Goal: Check status: Check status

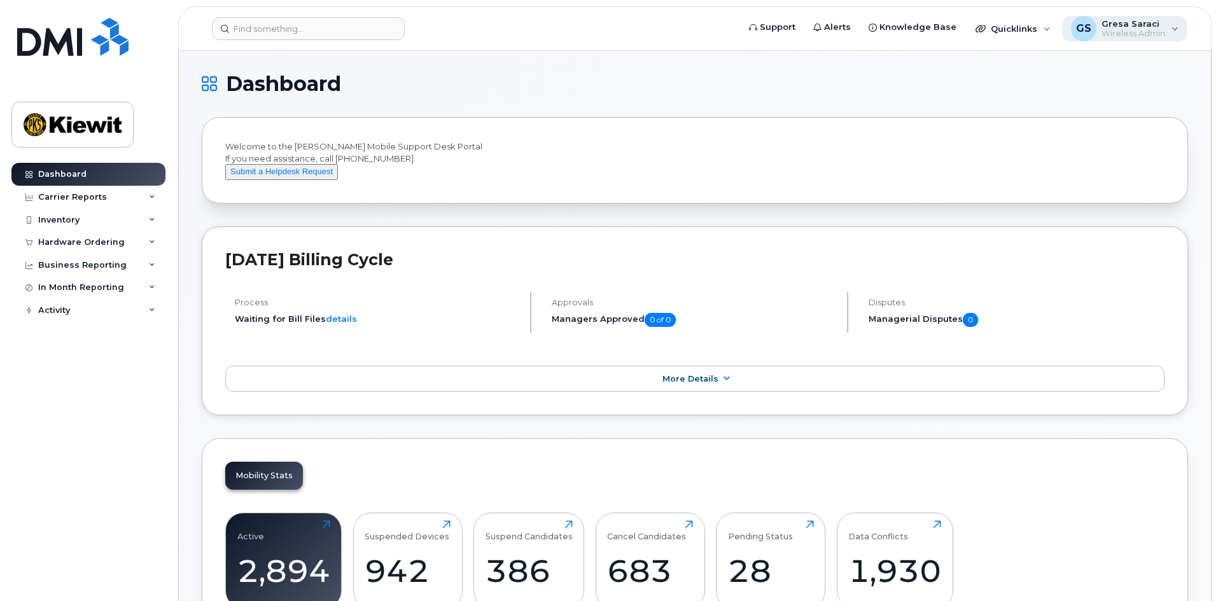
click at [1138, 30] on span "Wireless Admin" at bounding box center [1133, 34] width 64 height 10
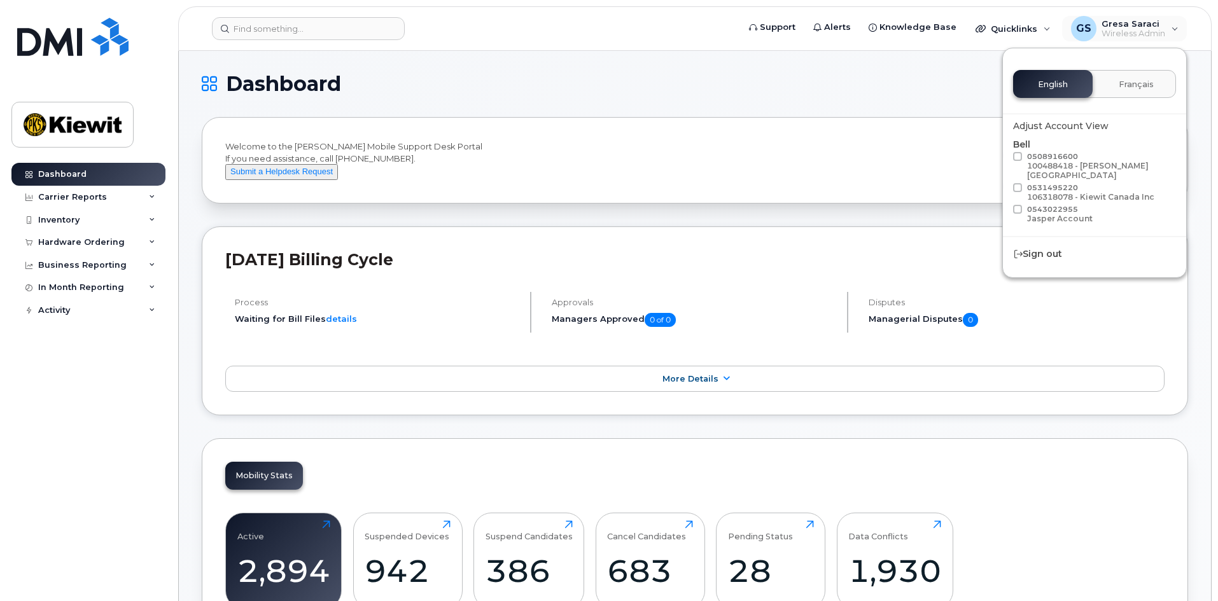
click at [770, 79] on h1 "Dashboard" at bounding box center [692, 84] width 980 height 20
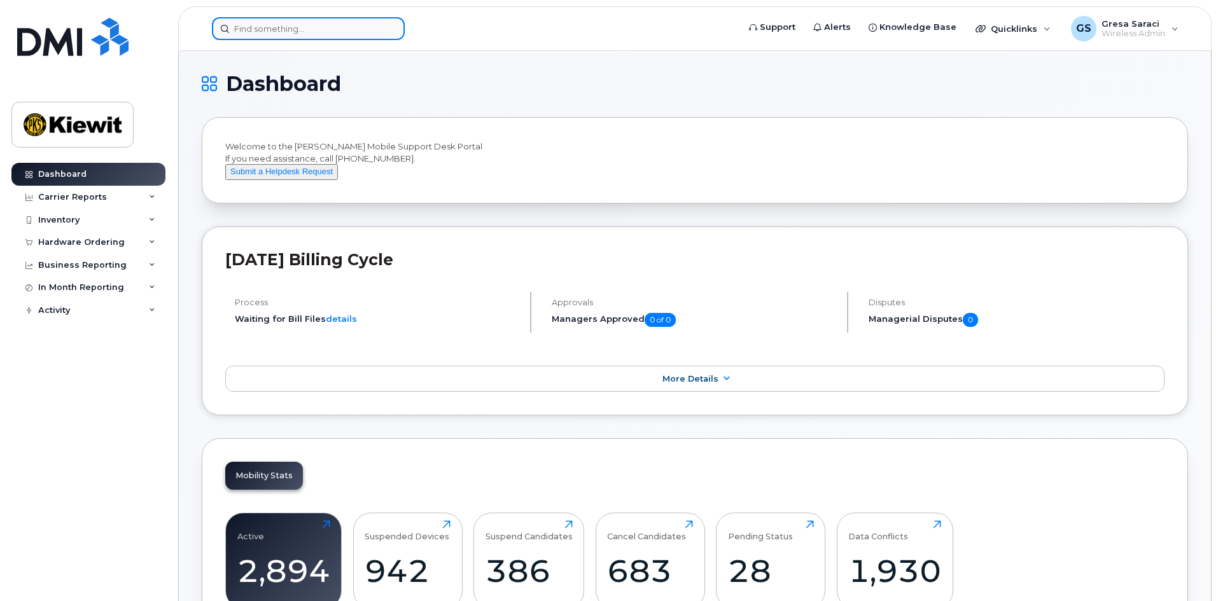
click at [270, 35] on input at bounding box center [308, 28] width 193 height 23
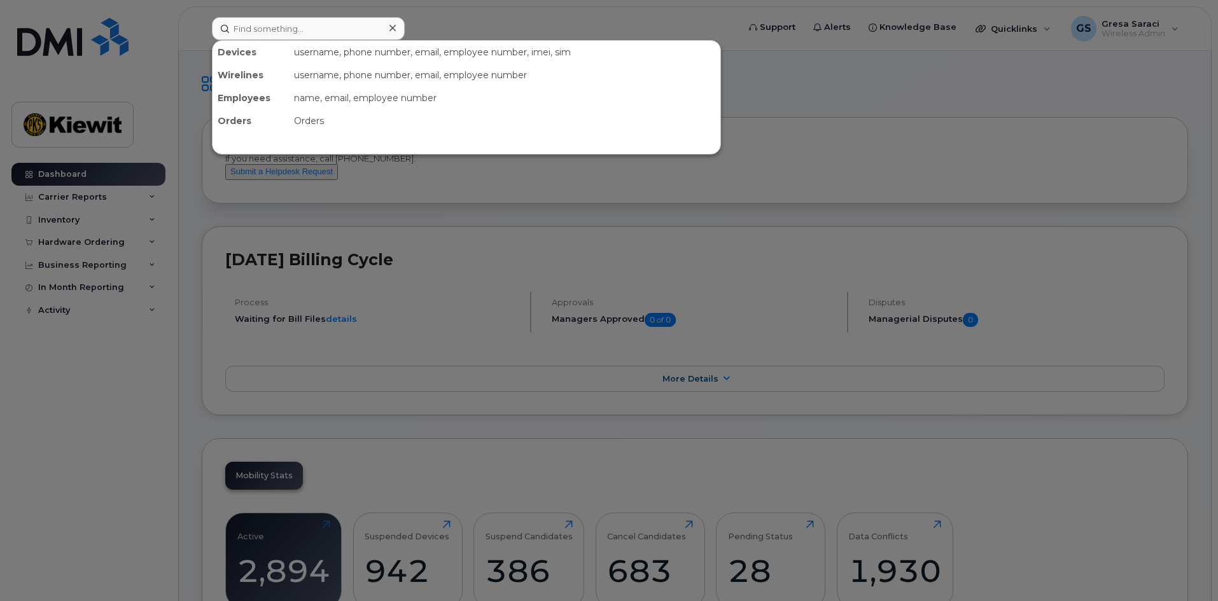
click at [309, 121] on div "Orders" at bounding box center [504, 120] width 431 height 23
click at [222, 120] on div "Orders" at bounding box center [250, 120] width 76 height 23
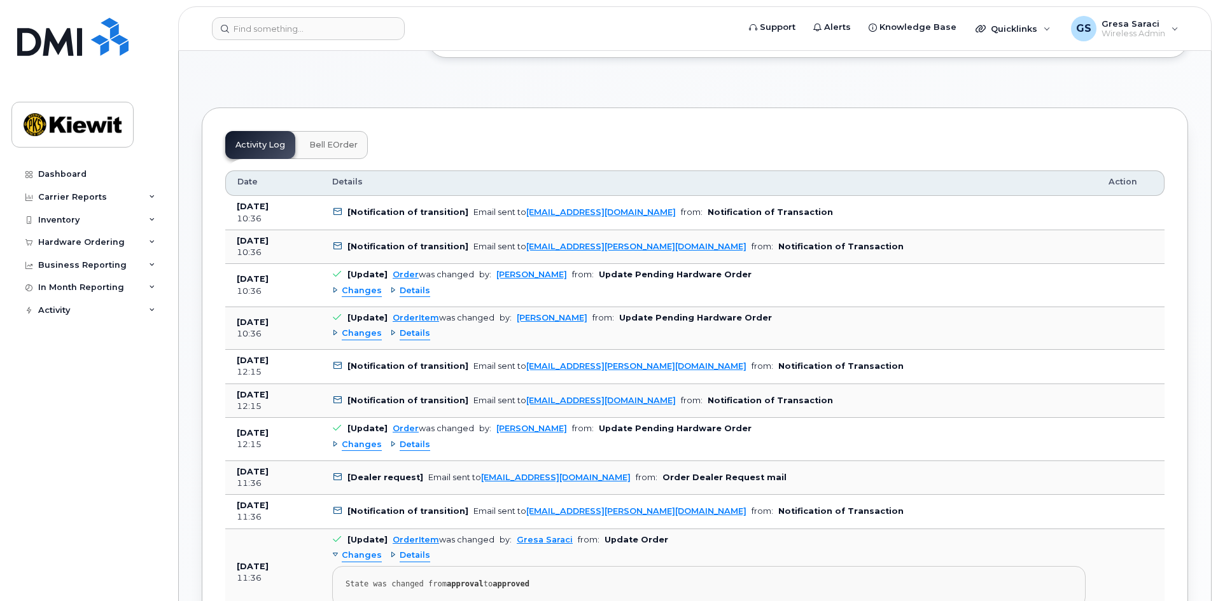
scroll to position [445, 0]
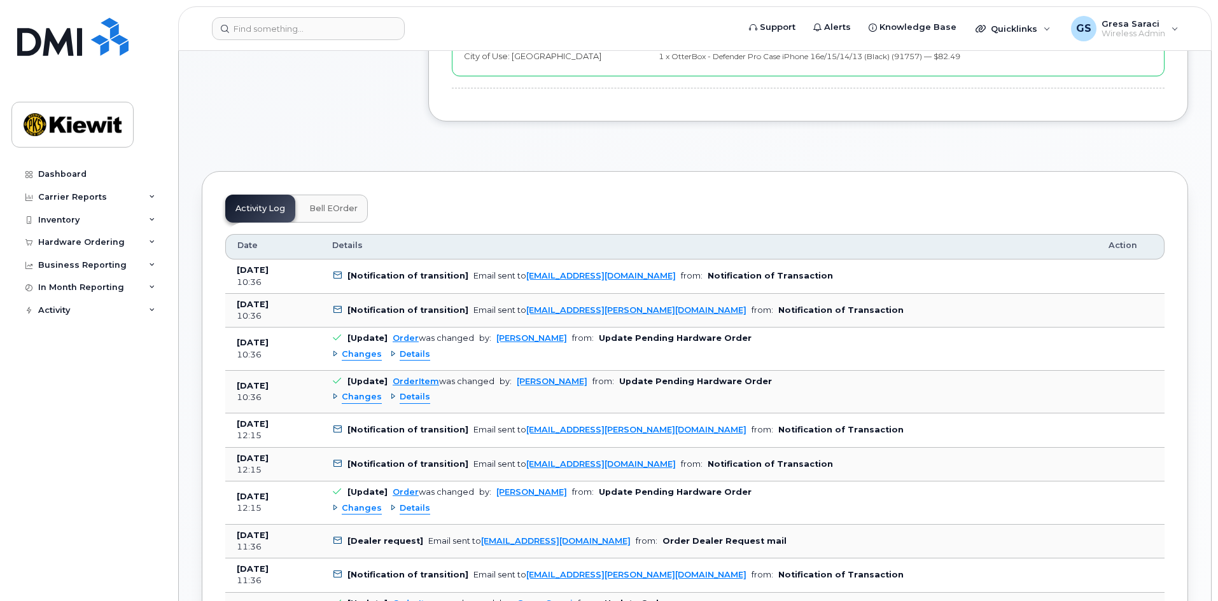
click at [356, 355] on span "Changes" at bounding box center [362, 355] width 40 height 12
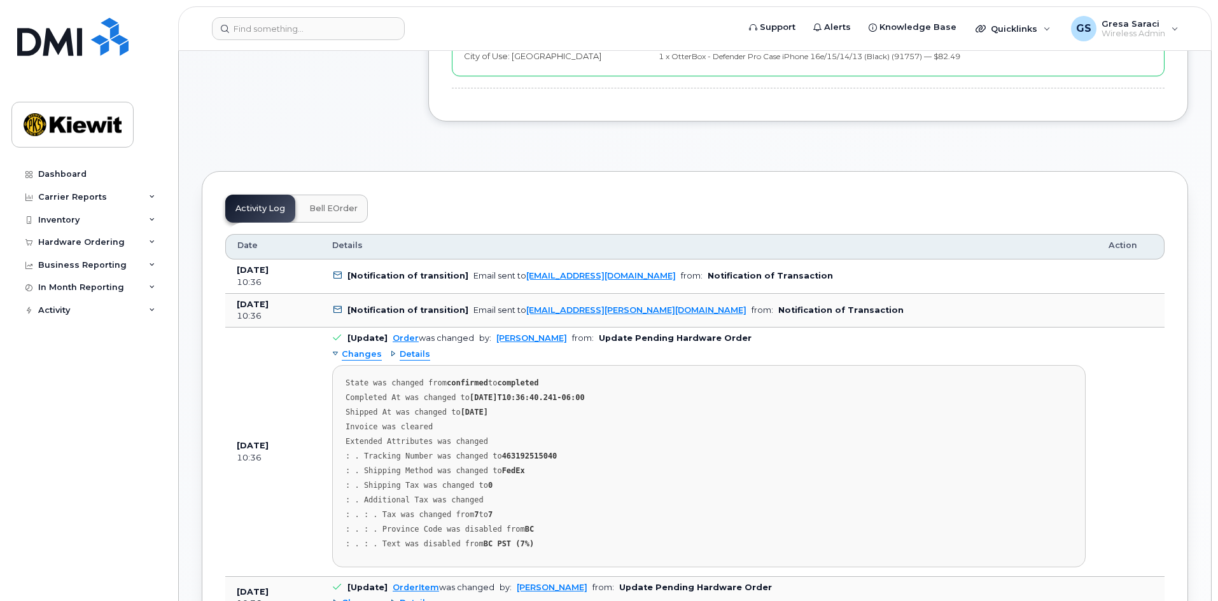
click at [354, 358] on span "Changes" at bounding box center [362, 355] width 40 height 12
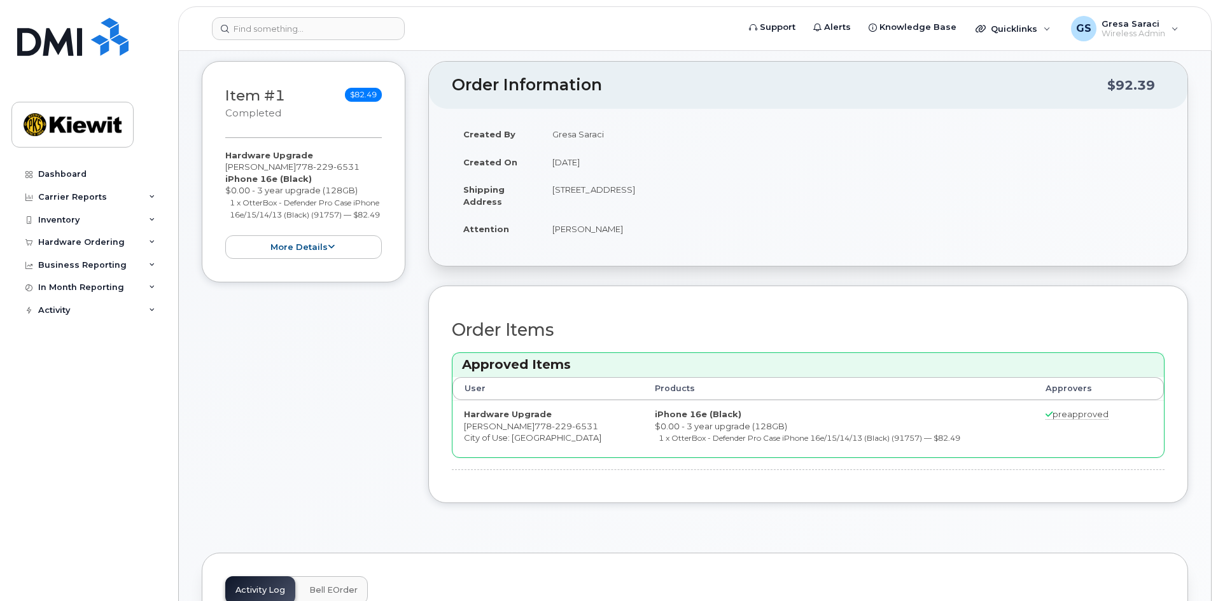
scroll to position [0, 0]
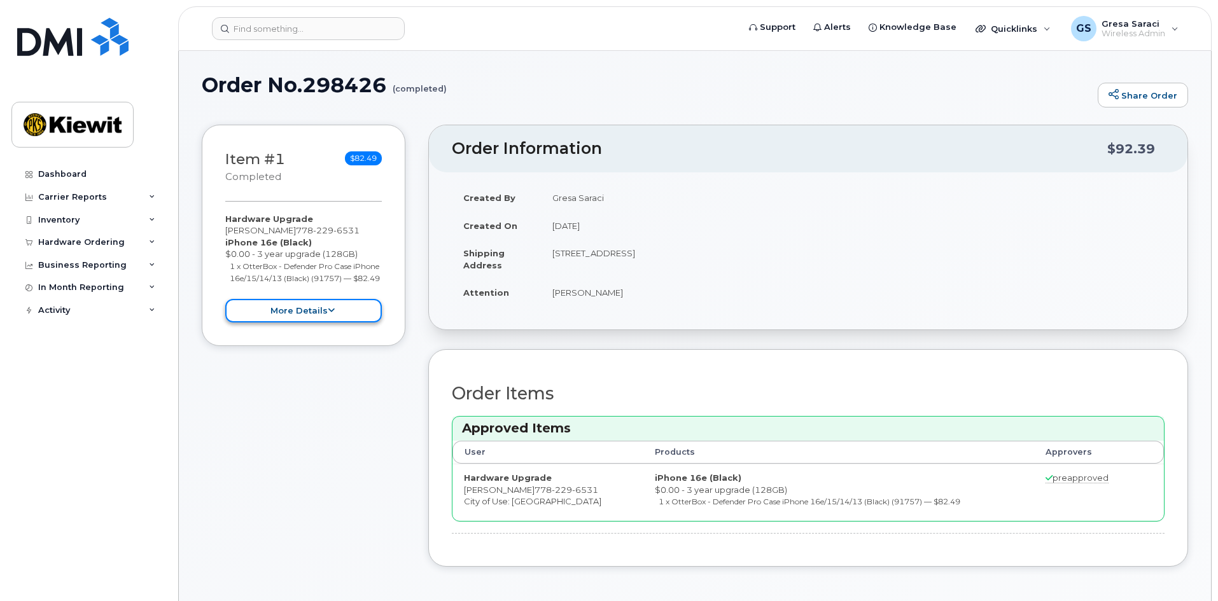
click at [319, 323] on button "more details" at bounding box center [303, 311] width 156 height 24
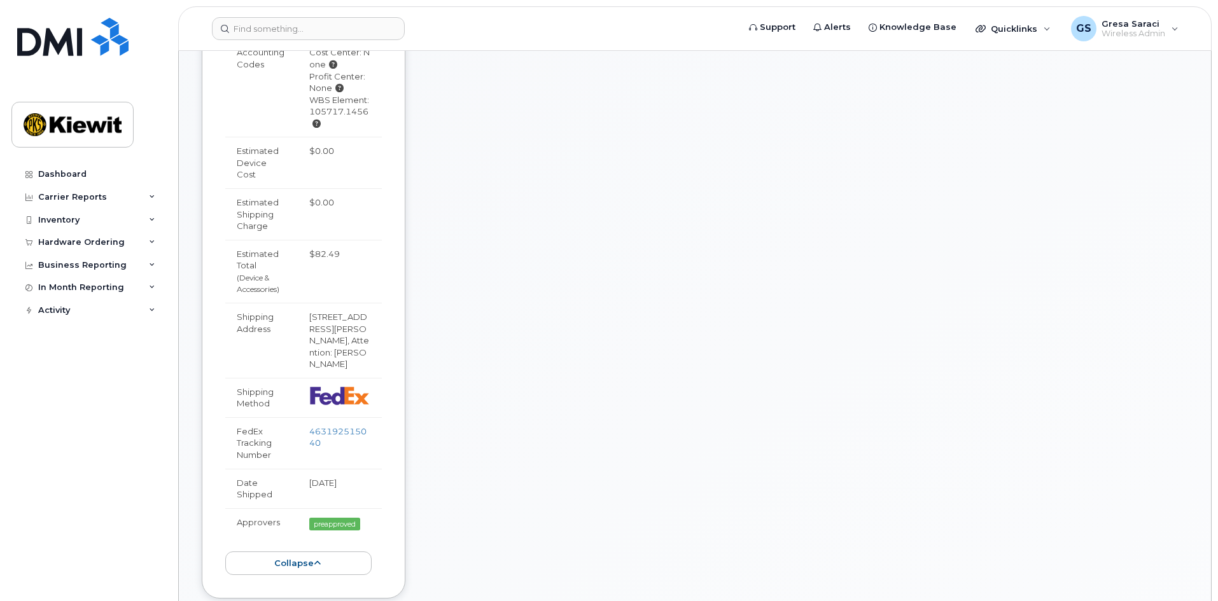
scroll to position [763, 0]
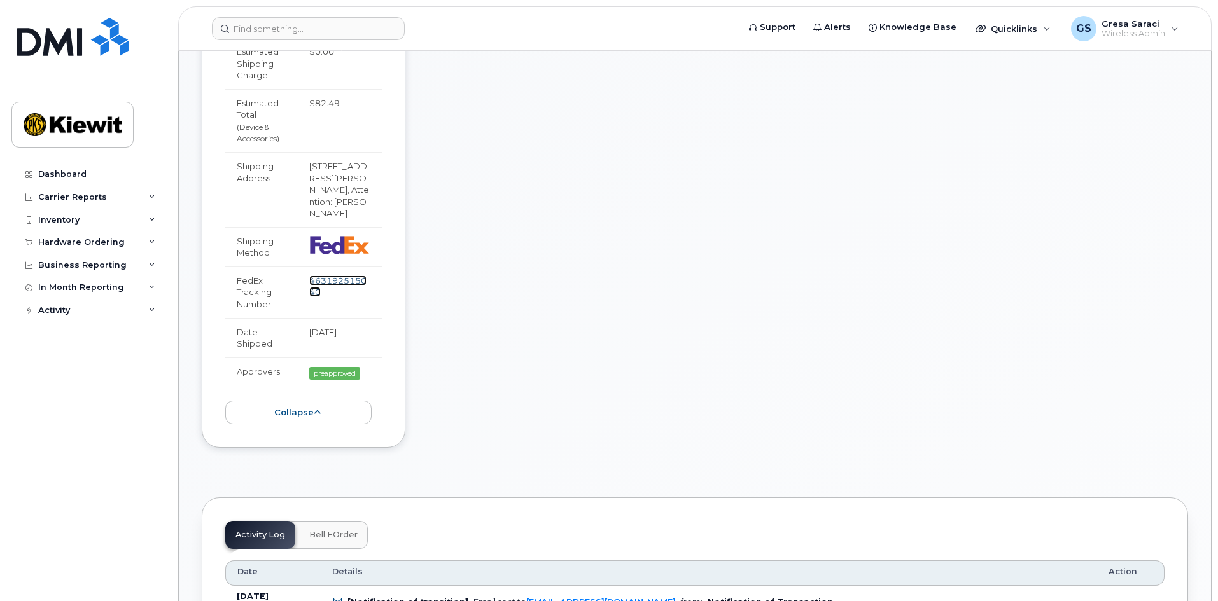
click at [330, 278] on link "463192515040" at bounding box center [337, 286] width 57 height 22
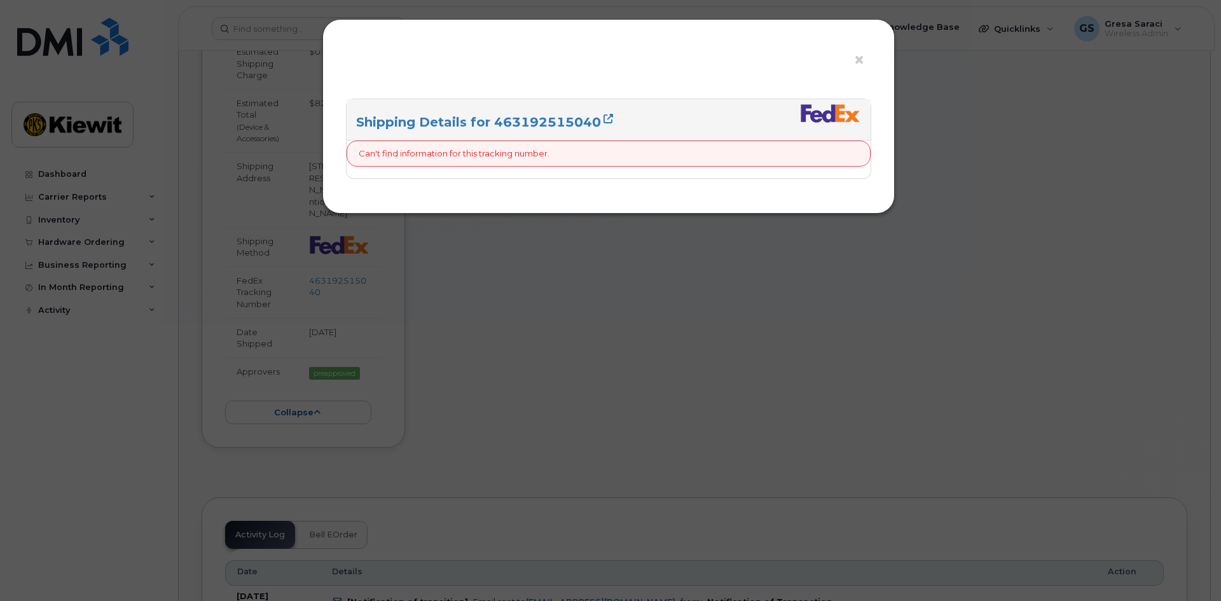
click at [397, 323] on div "× Shipping Details for 463192515040 Can't find information for this tracking nu…" at bounding box center [610, 300] width 1221 height 601
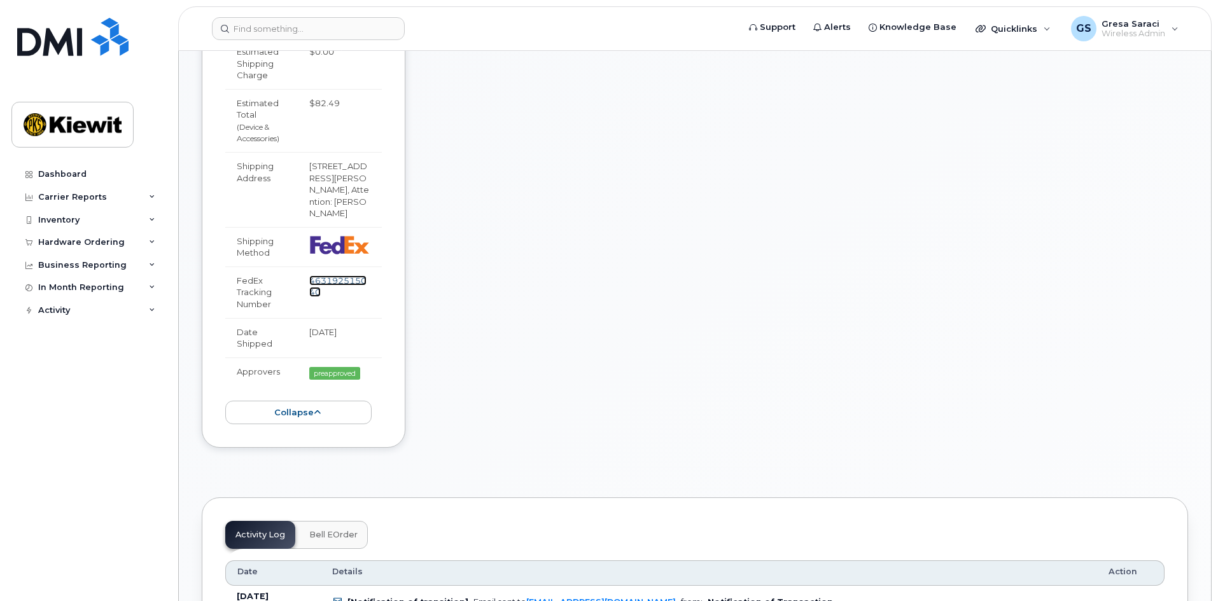
click at [338, 280] on link "463192515040" at bounding box center [337, 286] width 57 height 22
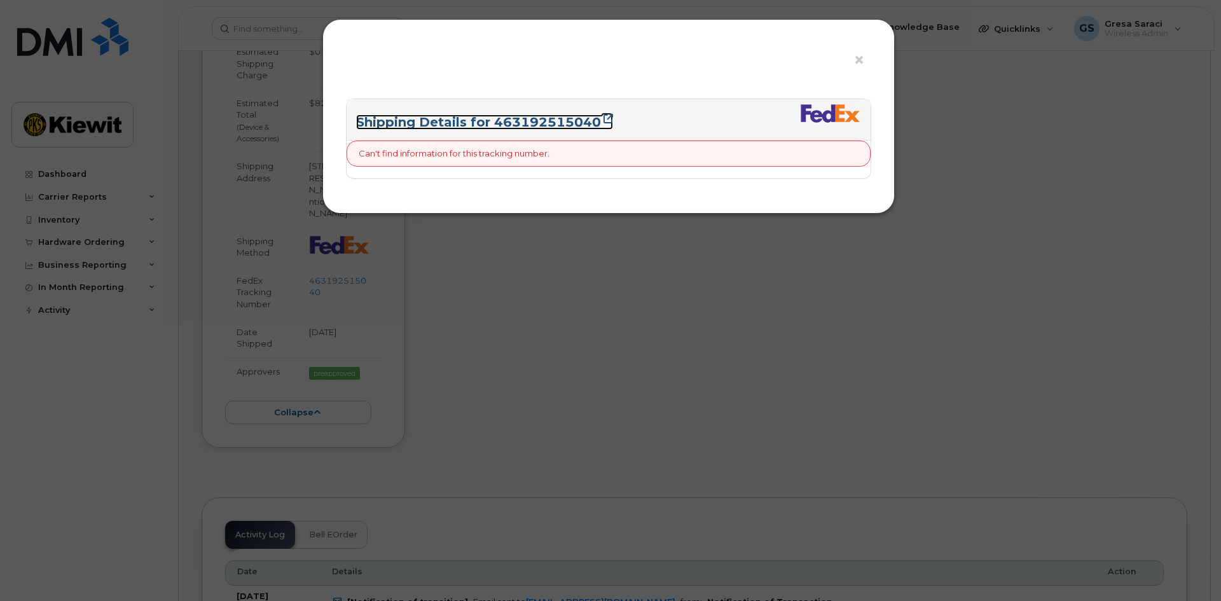
click at [558, 122] on link "Shipping Details for 463192515040" at bounding box center [484, 122] width 257 height 15
click at [552, 235] on div "× Shipping Details for 463192515040 Can't find information for this tracking nu…" at bounding box center [610, 300] width 1221 height 601
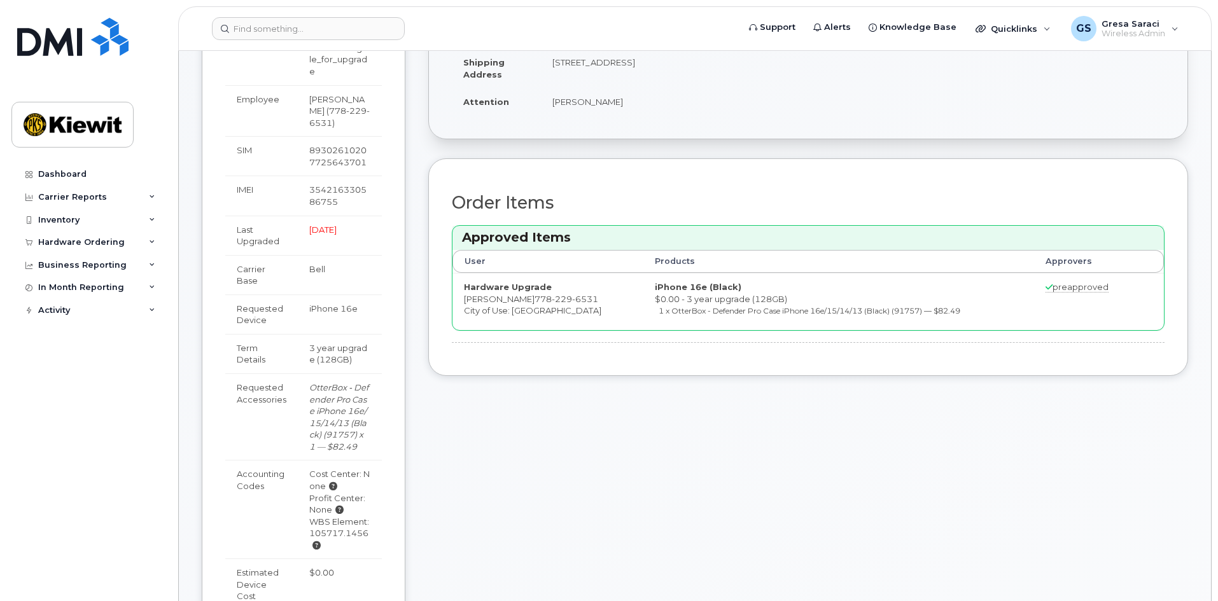
scroll to position [0, 0]
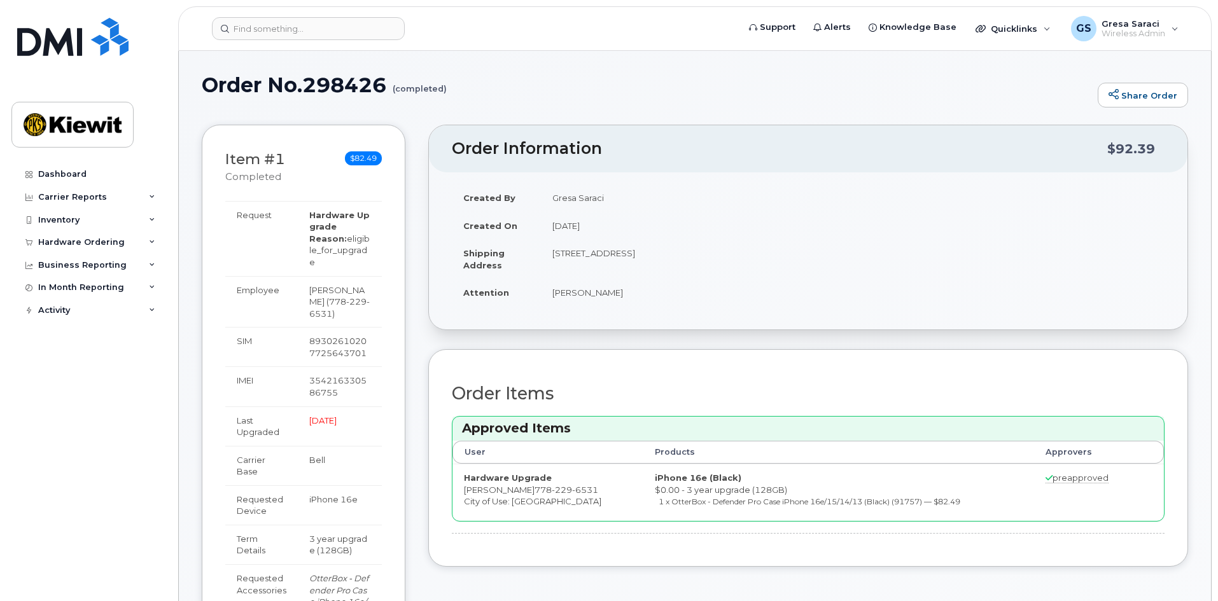
click at [575, 300] on td "Dimitrios Budd" at bounding box center [852, 293] width 623 height 28
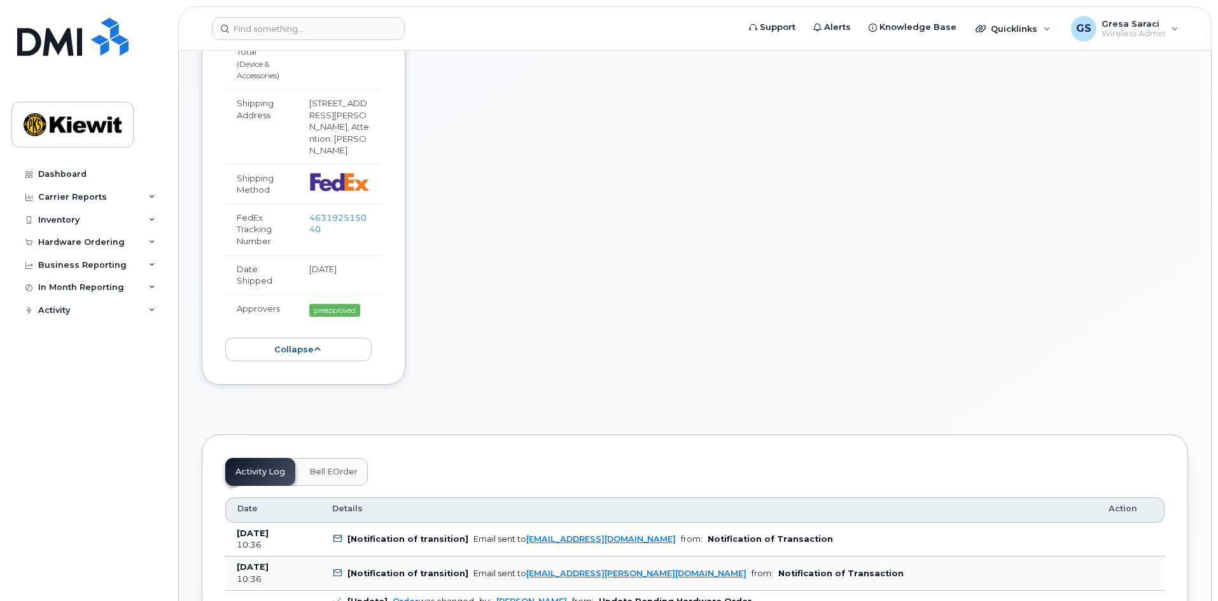
scroll to position [827, 0]
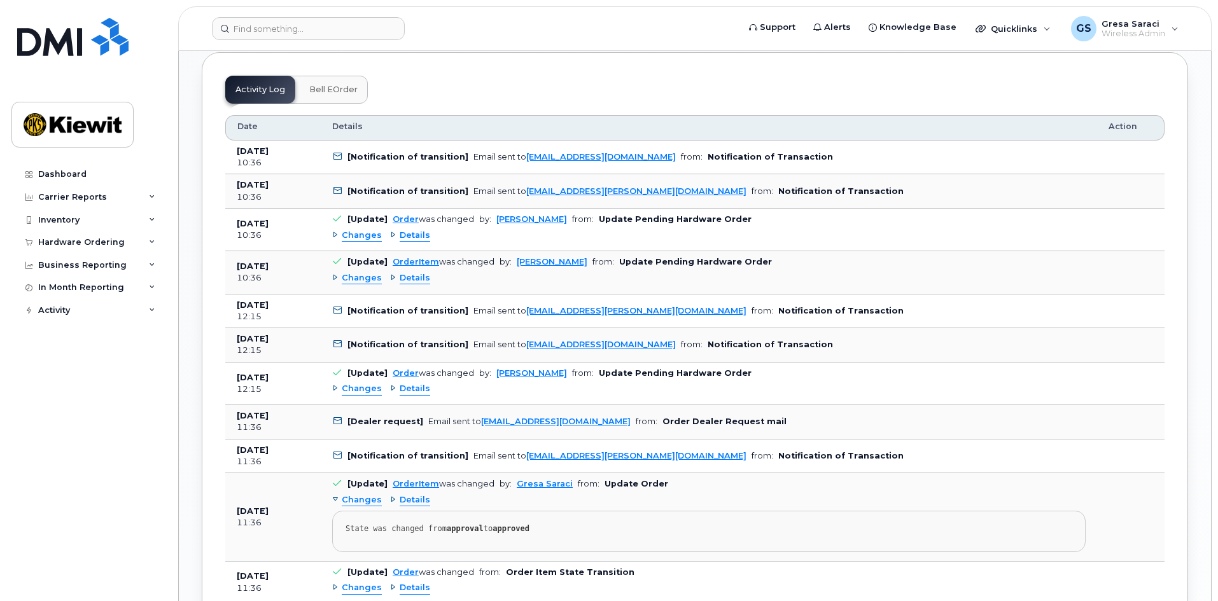
click at [335, 91] on span "Bell eOrder" at bounding box center [333, 90] width 48 height 10
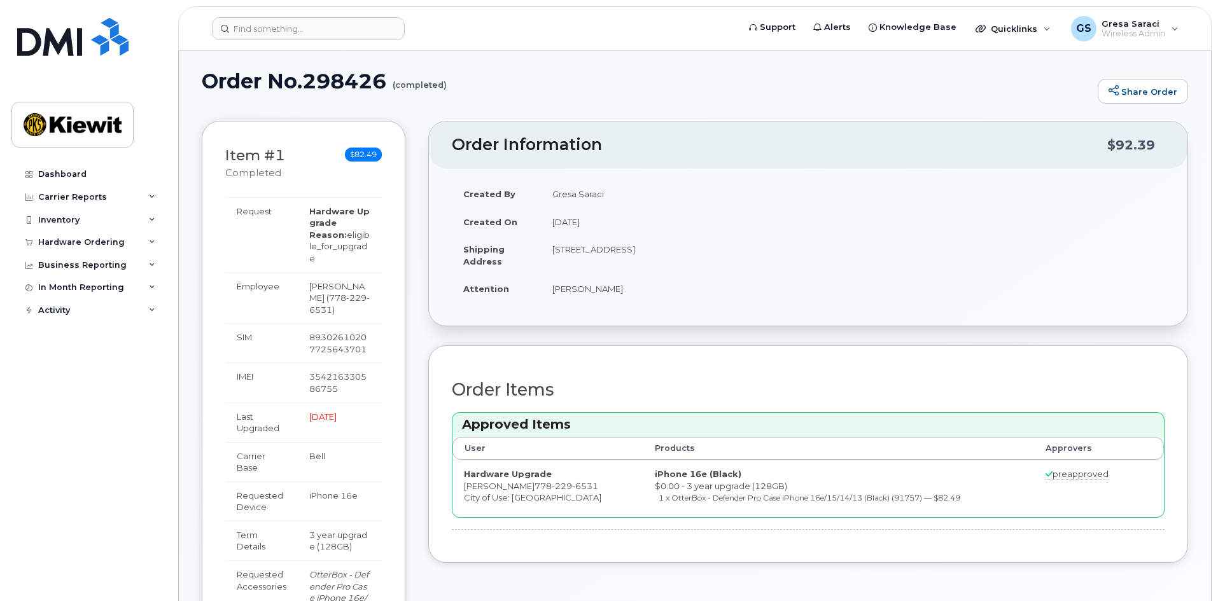
scroll to position [0, 0]
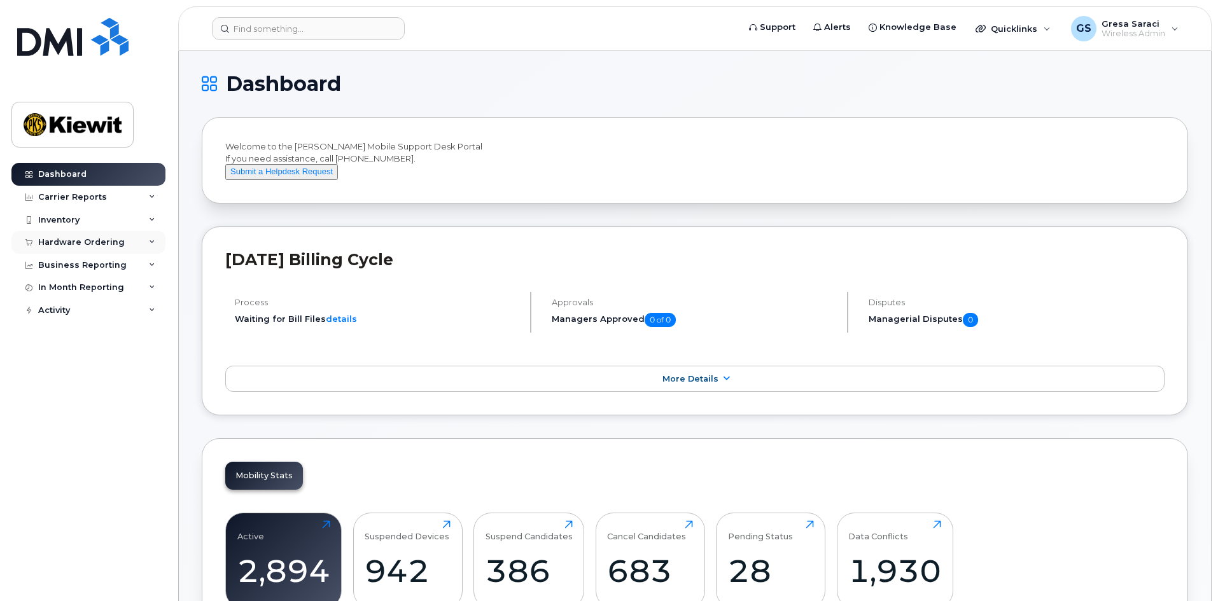
click at [119, 236] on div "Hardware Ordering" at bounding box center [88, 242] width 154 height 23
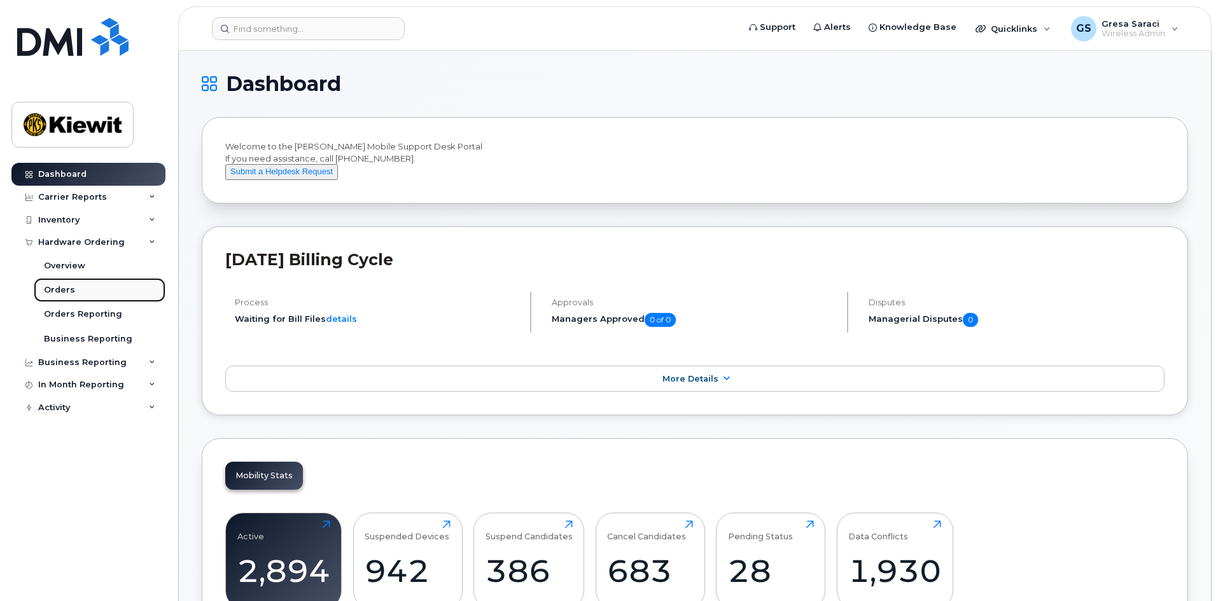
click at [67, 289] on div "Orders" at bounding box center [59, 289] width 31 height 11
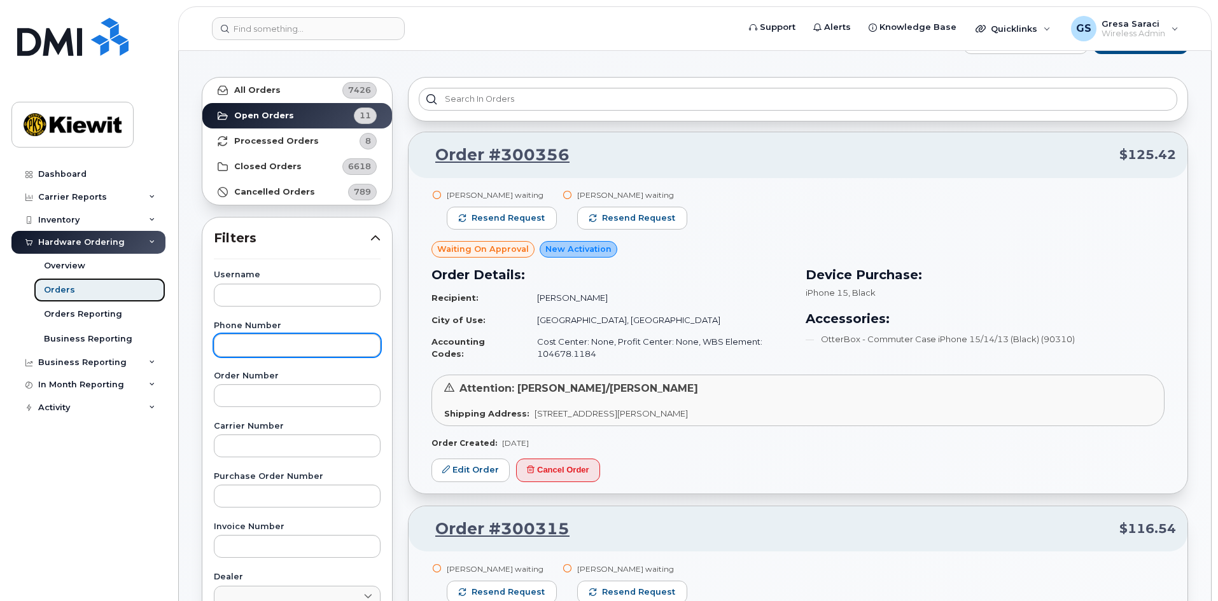
scroll to position [64, 0]
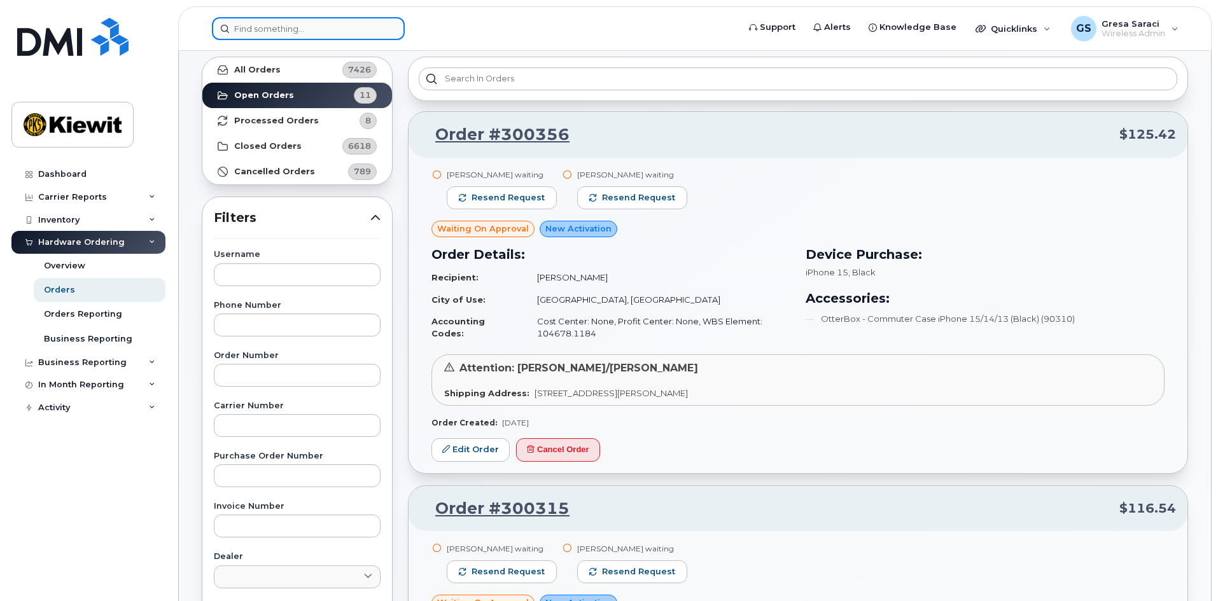
click at [281, 27] on input at bounding box center [308, 28] width 193 height 23
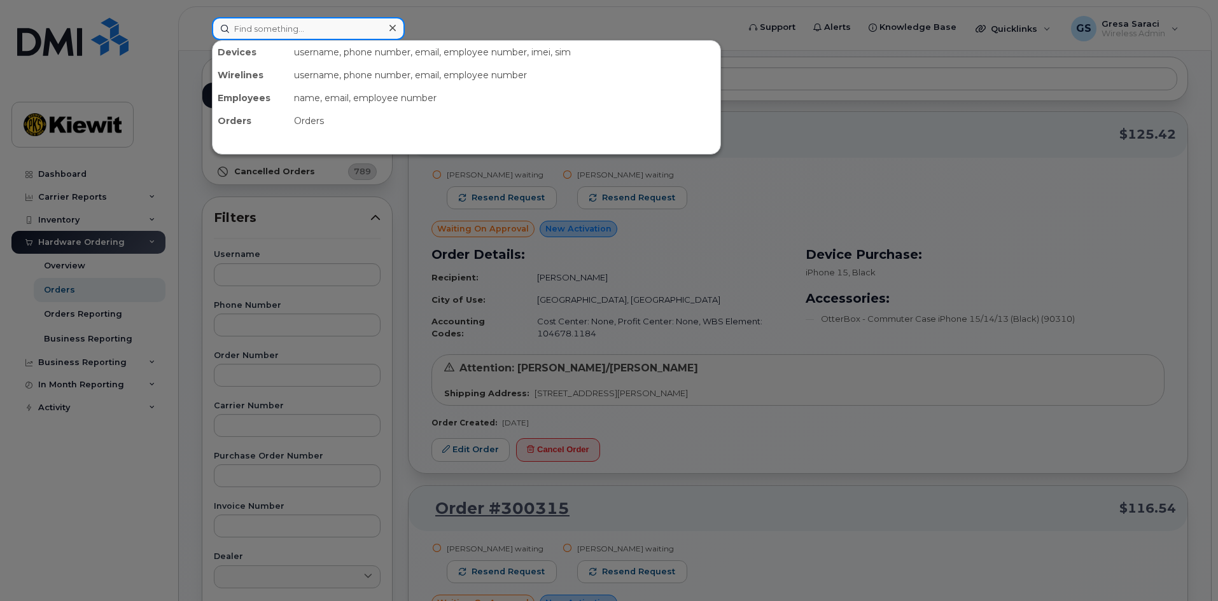
click at [288, 32] on input at bounding box center [308, 28] width 193 height 23
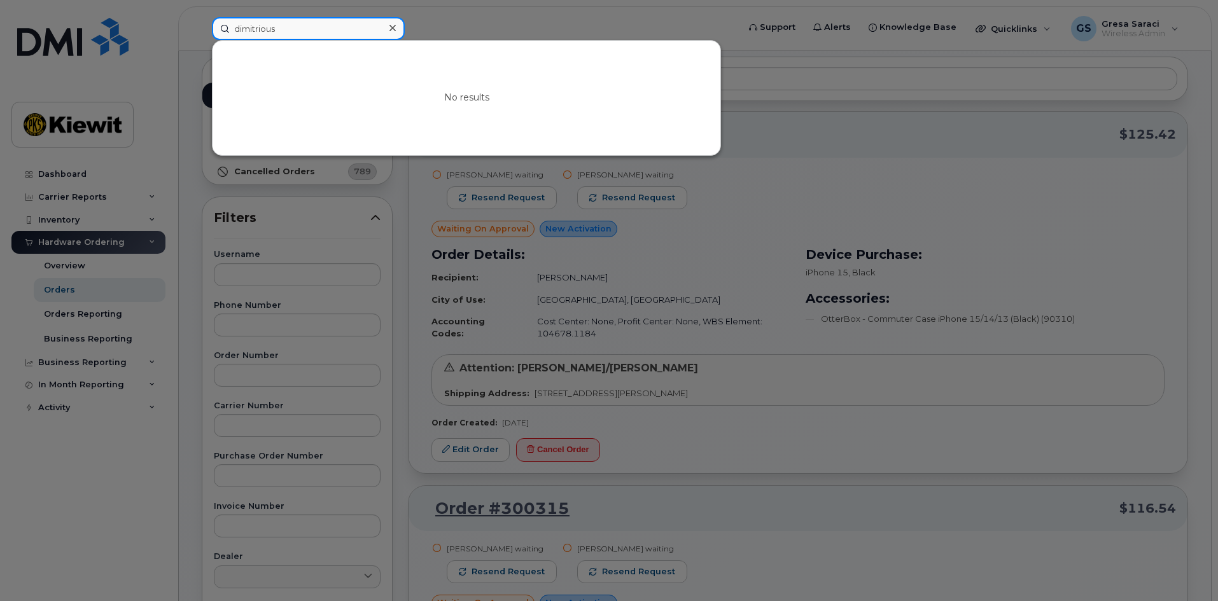
drag, startPoint x: 286, startPoint y: 29, endPoint x: 163, endPoint y: 27, distance: 122.2
click at [202, 27] on div "dimitrious No results" at bounding box center [471, 28] width 538 height 23
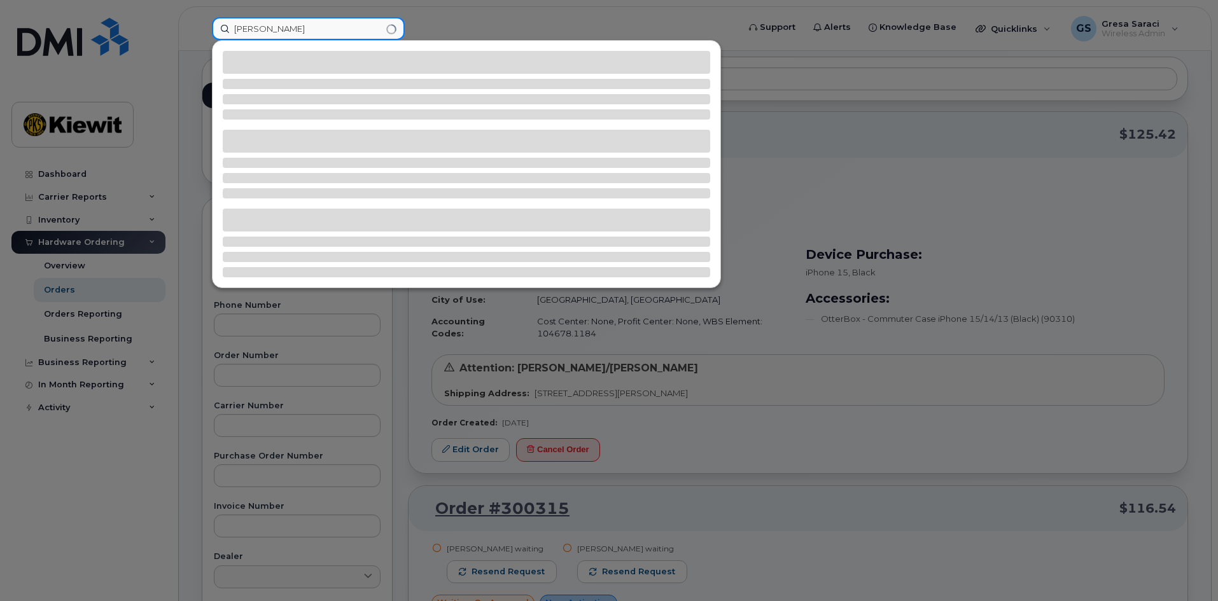
type input "dimitrios budd"
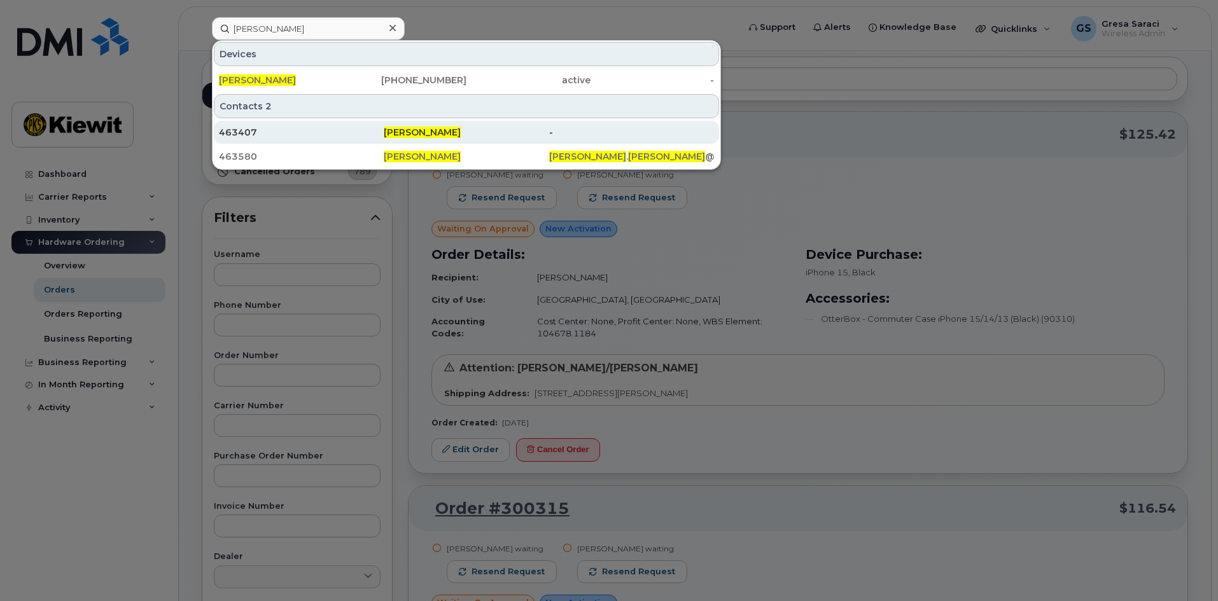
click at [377, 136] on div "463407" at bounding box center [301, 132] width 165 height 13
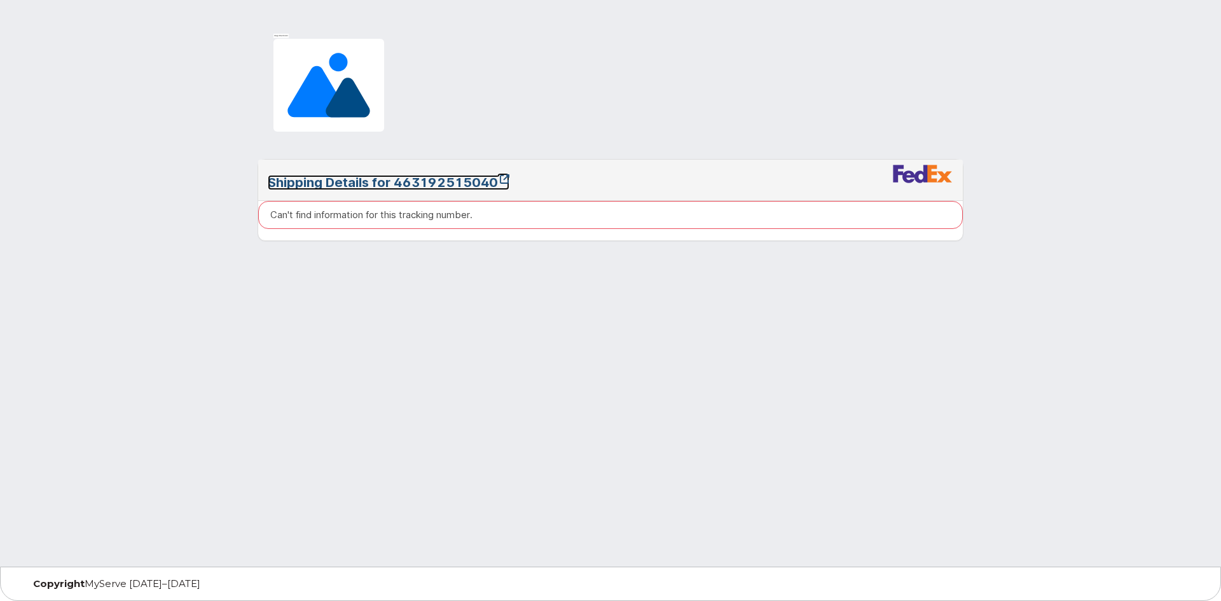
click at [464, 183] on link "Shipping Details for 463192515040" at bounding box center [389, 182] width 242 height 15
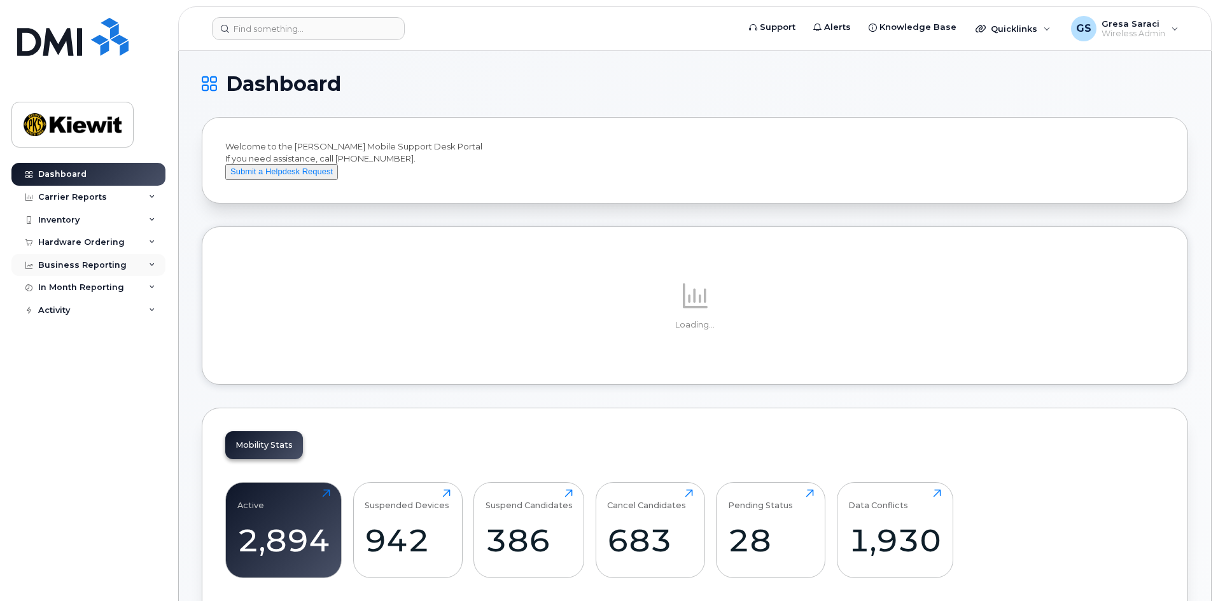
click at [115, 266] on div "Business Reporting" at bounding box center [82, 265] width 88 height 10
click at [125, 238] on div "Hardware Ordering" at bounding box center [88, 242] width 154 height 23
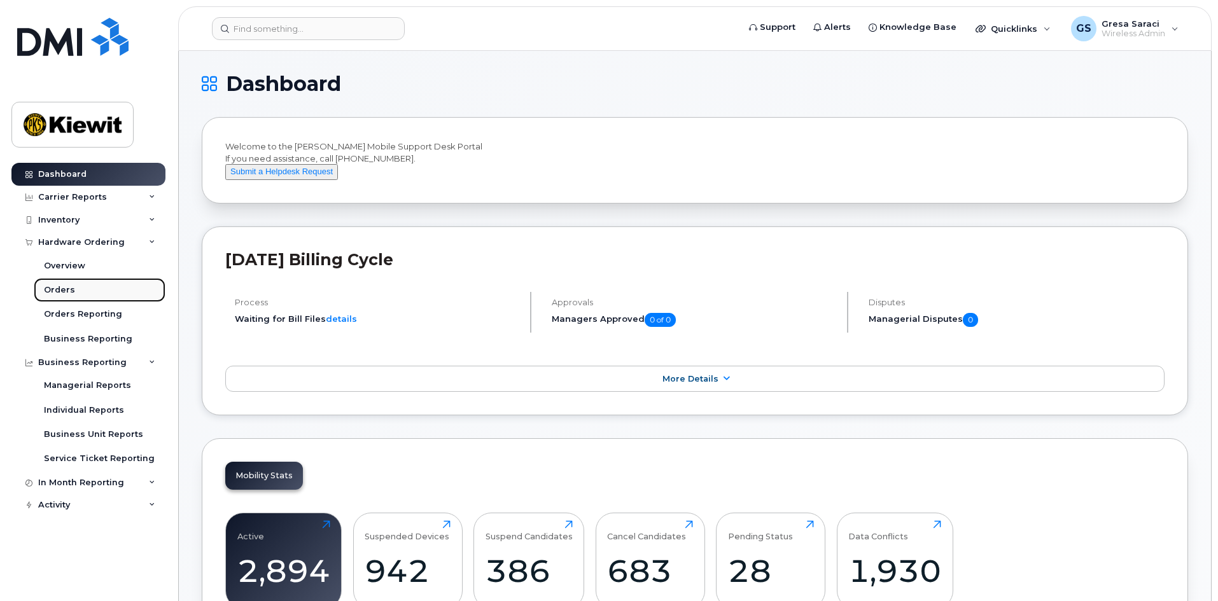
click at [70, 292] on div "Orders" at bounding box center [59, 289] width 31 height 11
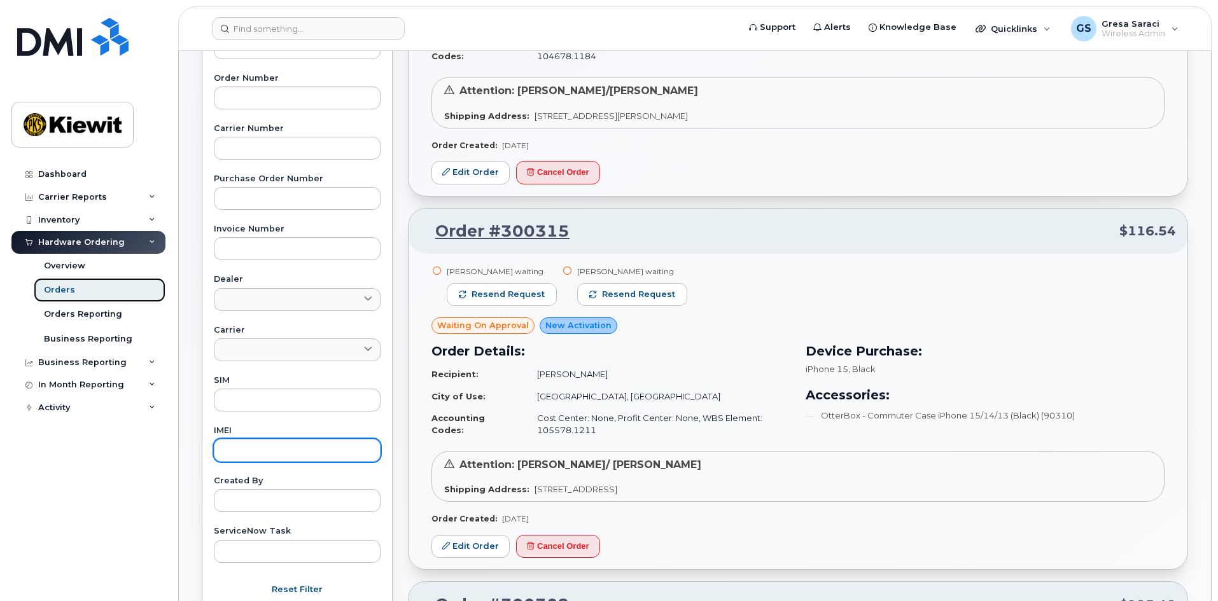
scroll to position [445, 0]
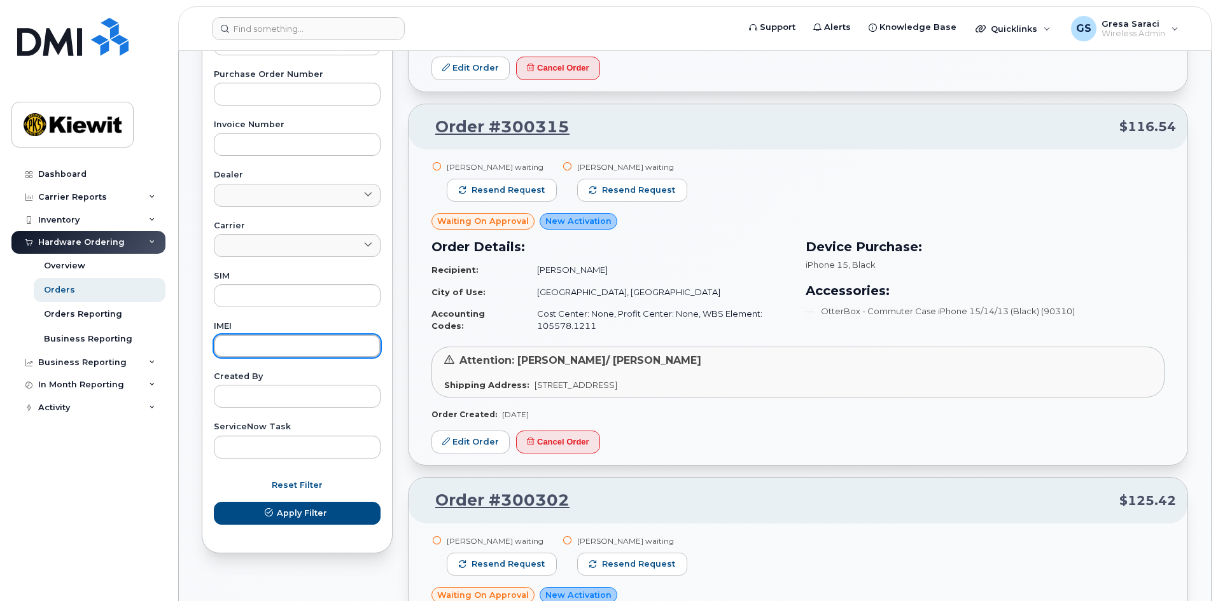
click at [268, 349] on input "text" at bounding box center [297, 346] width 167 height 23
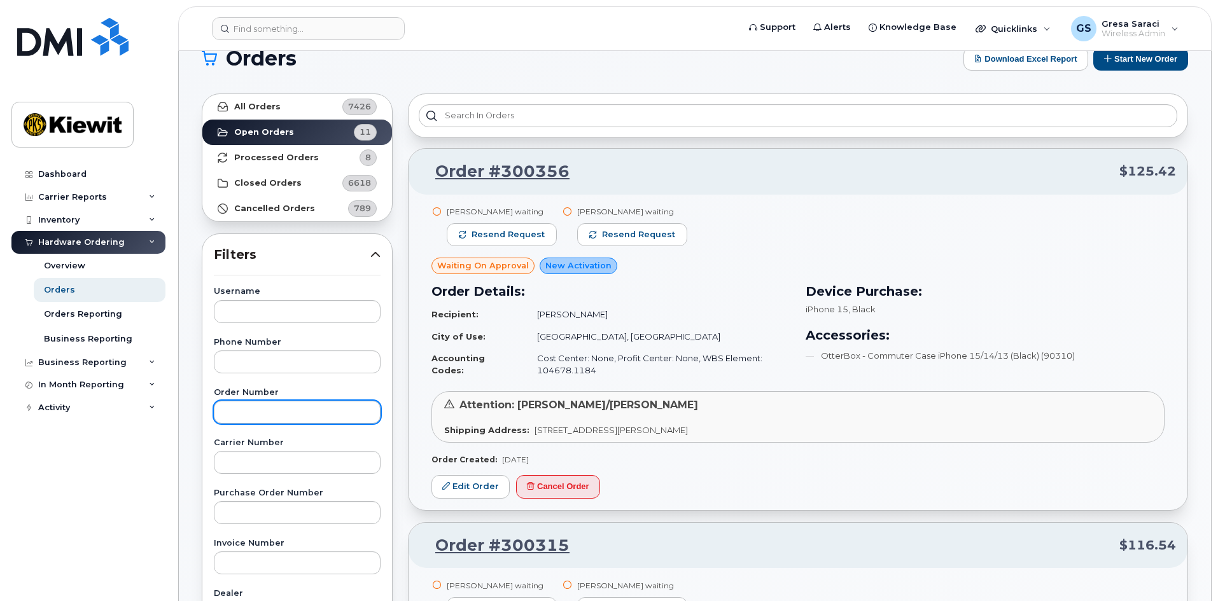
scroll to position [0, 0]
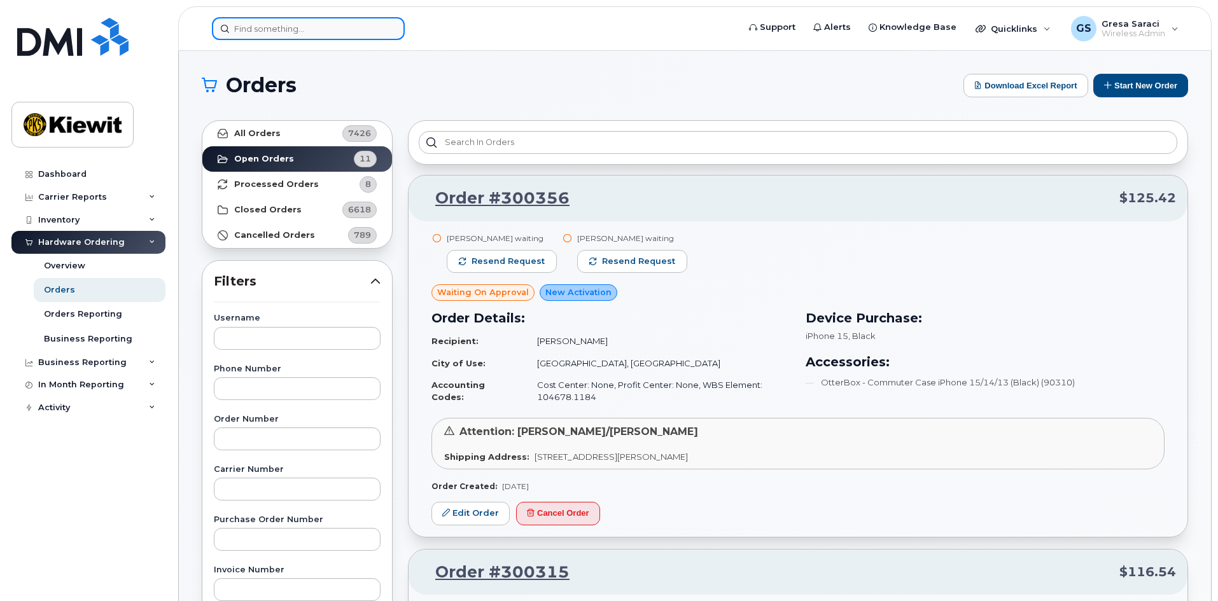
click at [270, 32] on input at bounding box center [308, 28] width 193 height 23
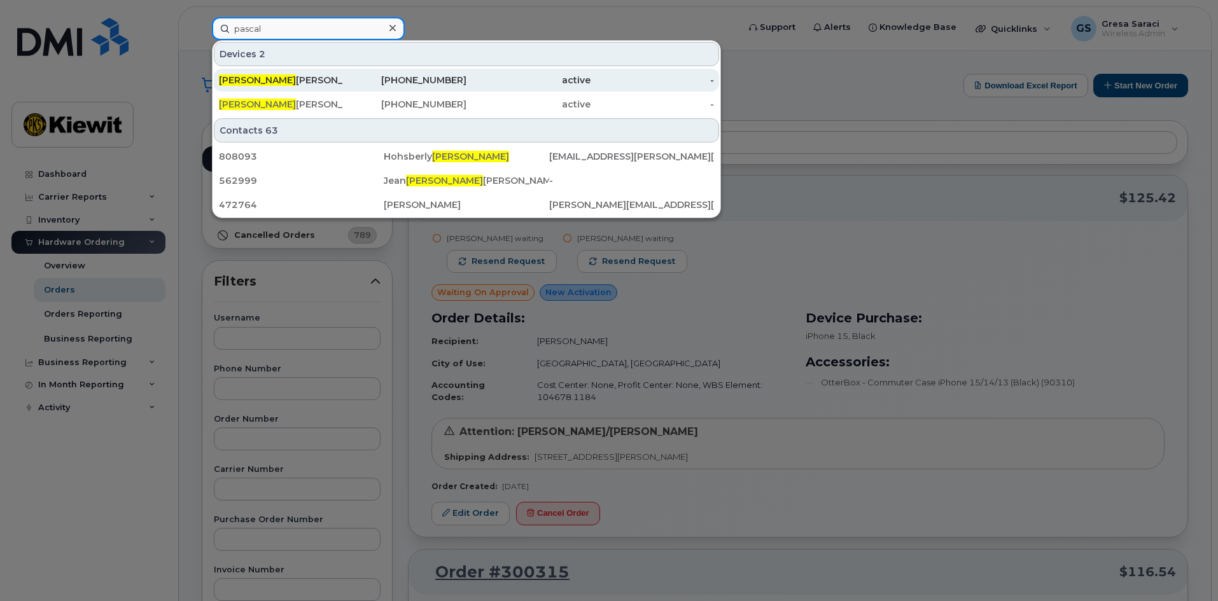
type input "pascal"
click at [358, 84] on div "587-919-5524" at bounding box center [405, 80] width 124 height 13
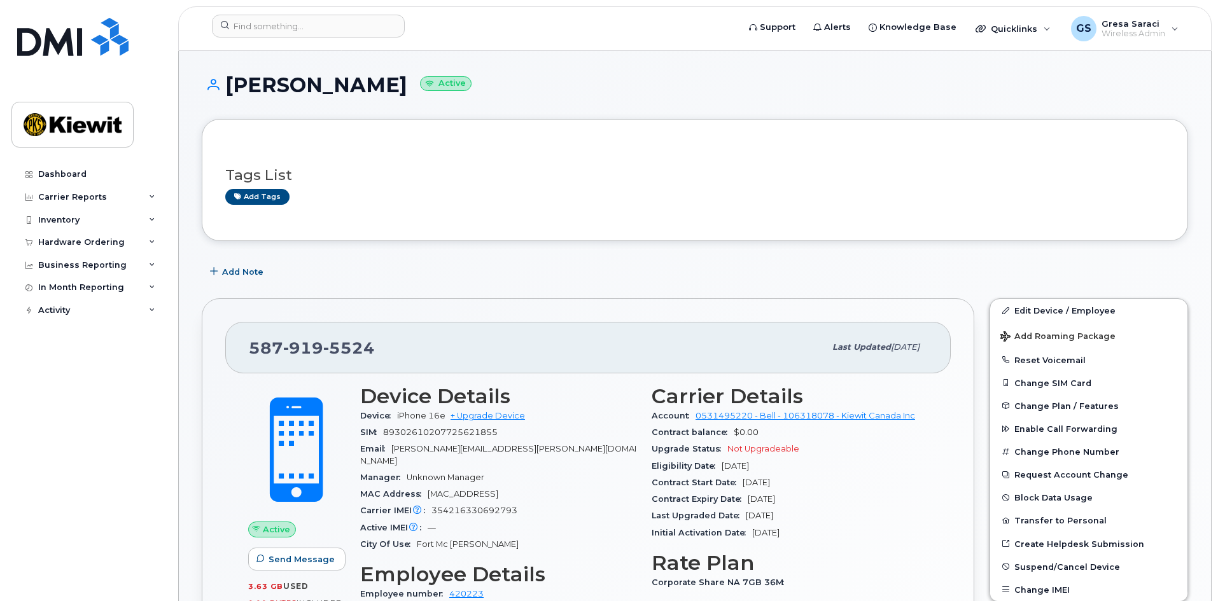
scroll to position [64, 0]
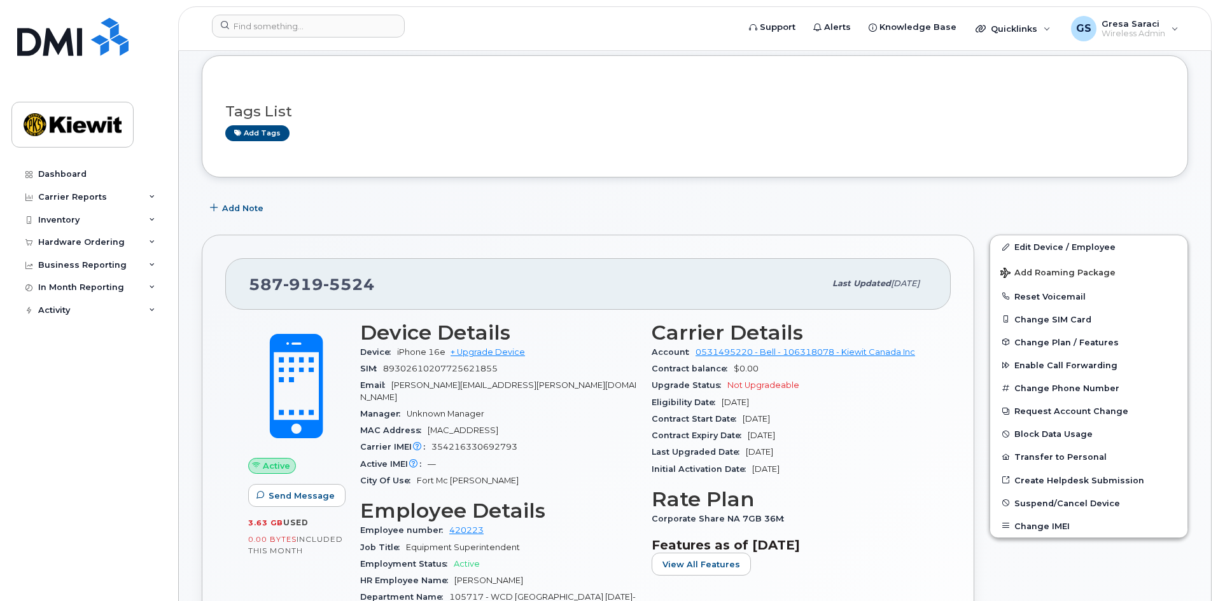
click at [778, 471] on span "[DATE]" at bounding box center [765, 469] width 27 height 10
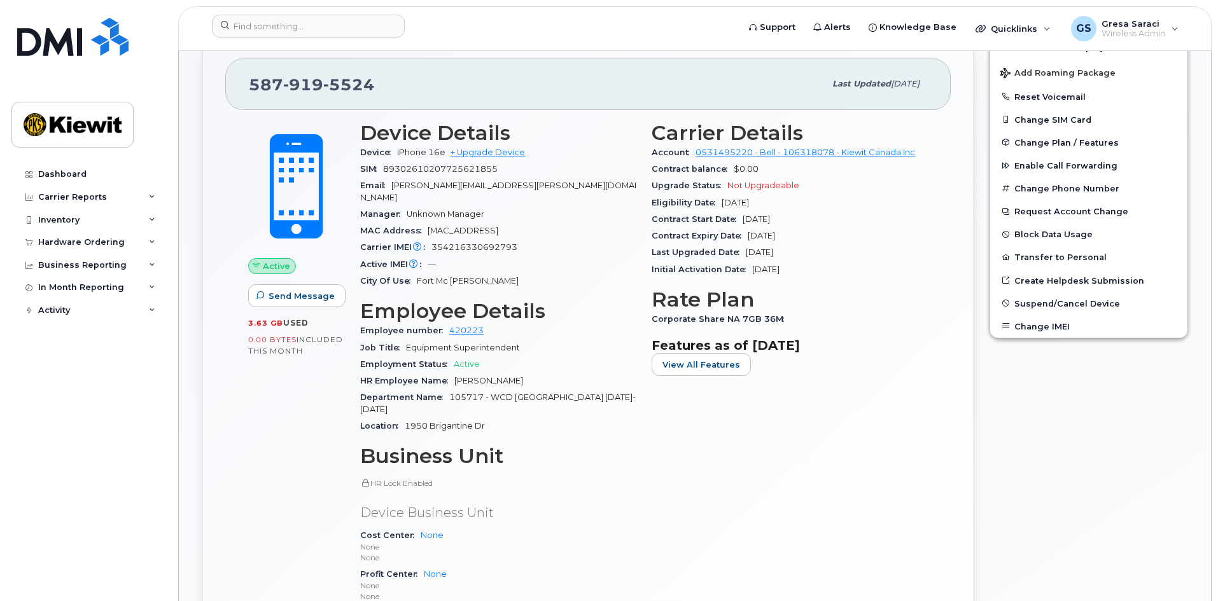
scroll to position [191, 0]
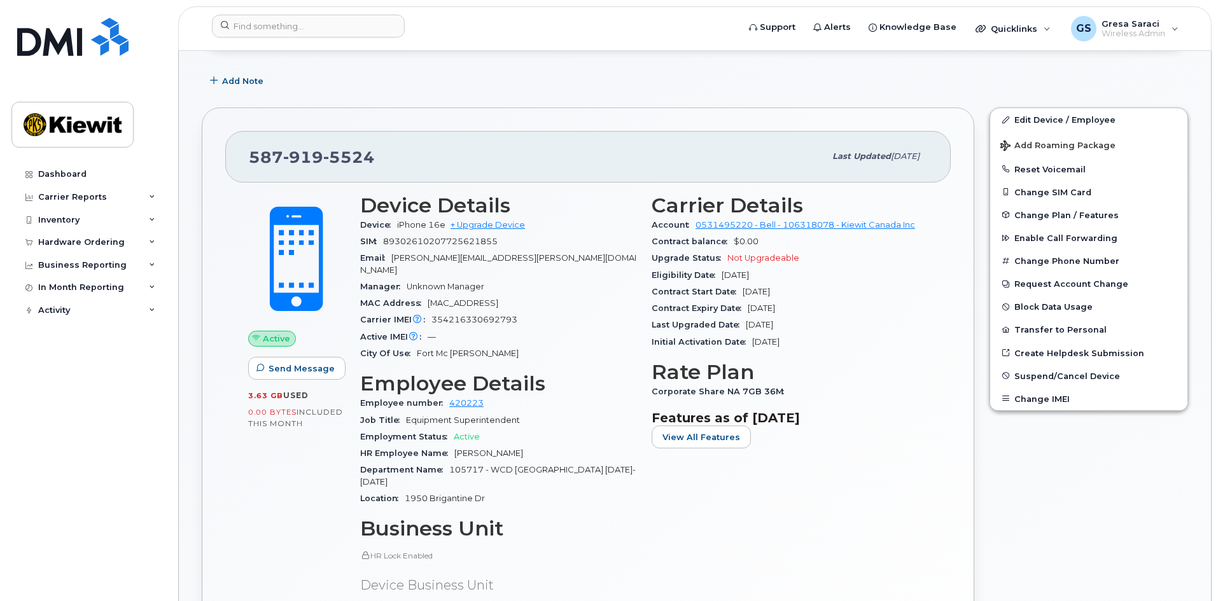
drag, startPoint x: 725, startPoint y: 272, endPoint x: 793, endPoint y: 272, distance: 68.1
click at [793, 272] on div "Eligibility Date [DATE]" at bounding box center [789, 275] width 276 height 17
drag, startPoint x: 743, startPoint y: 289, endPoint x: 801, endPoint y: 344, distance: 79.2
click at [801, 344] on section "Carrier Details Account 0531495220 - Bell - 106318078 - [PERSON_NAME] Canada In…" at bounding box center [789, 272] width 276 height 156
click at [779, 344] on span "[DATE]" at bounding box center [765, 342] width 27 height 10
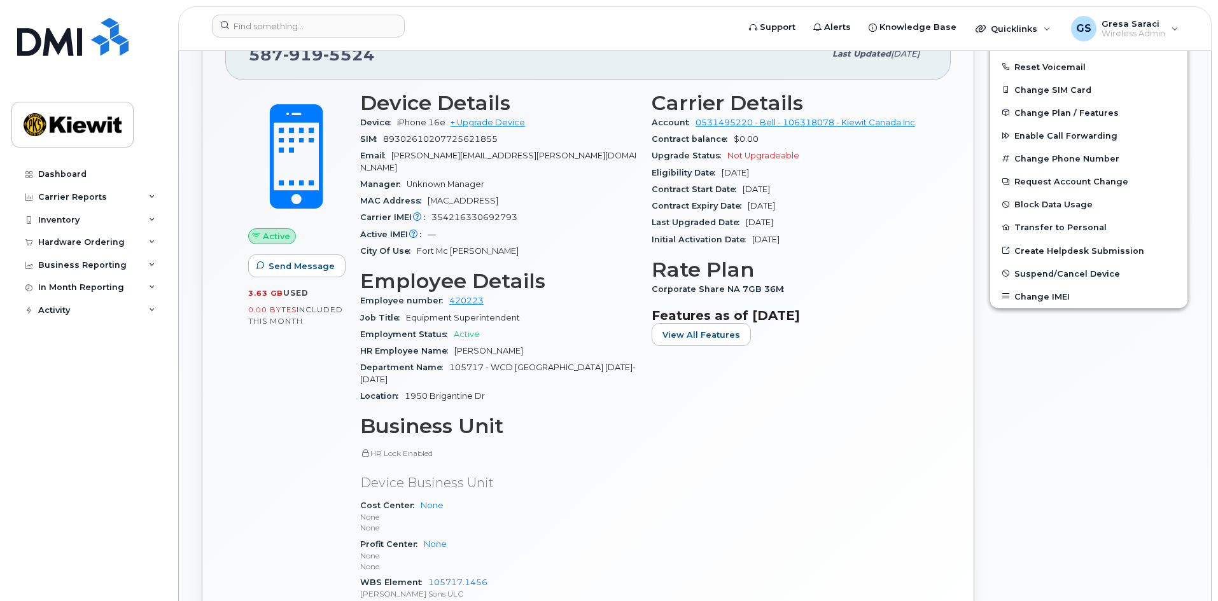
scroll to position [0, 0]
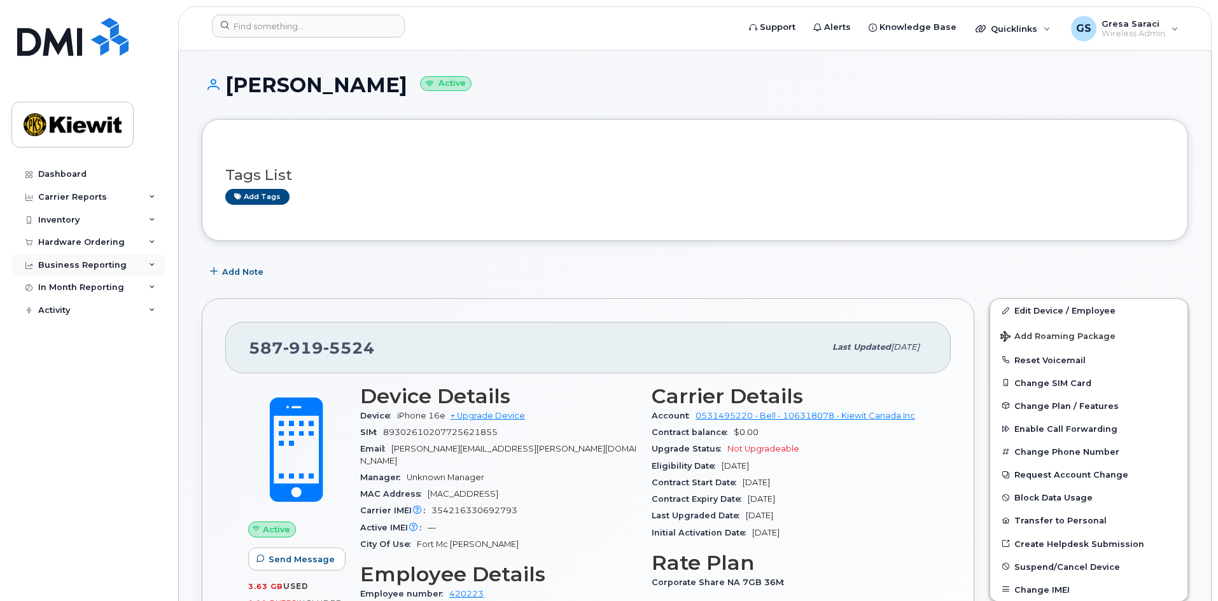
click at [125, 265] on div "Business Reporting" at bounding box center [88, 265] width 154 height 23
click at [132, 246] on div "Hardware Ordering" at bounding box center [88, 242] width 154 height 23
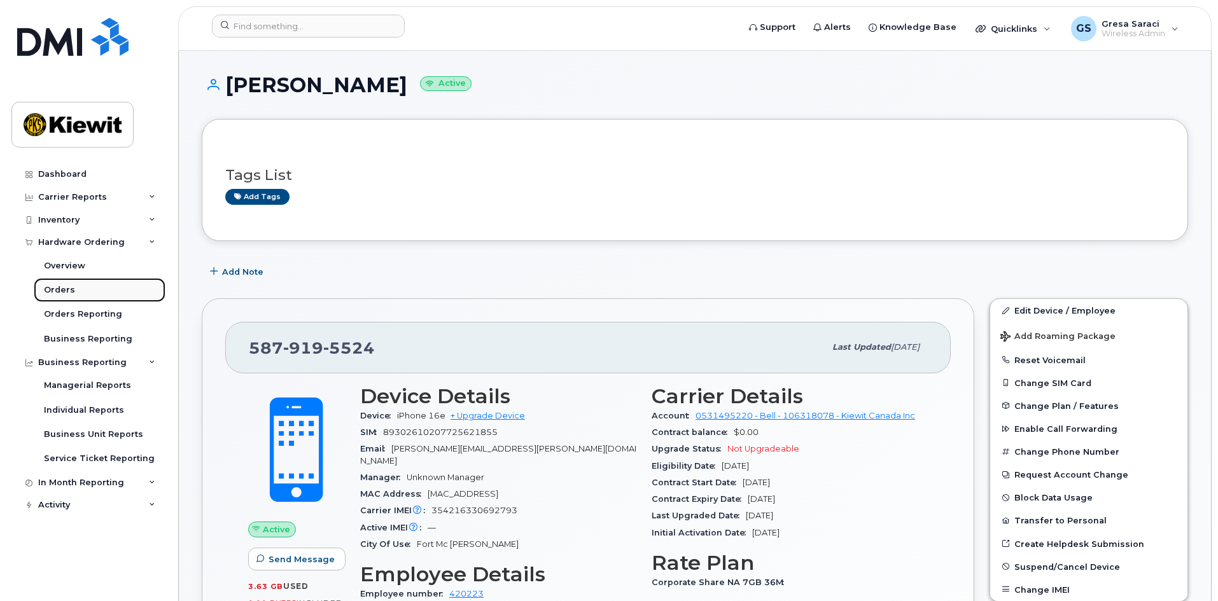
click at [71, 288] on div "Orders" at bounding box center [59, 289] width 31 height 11
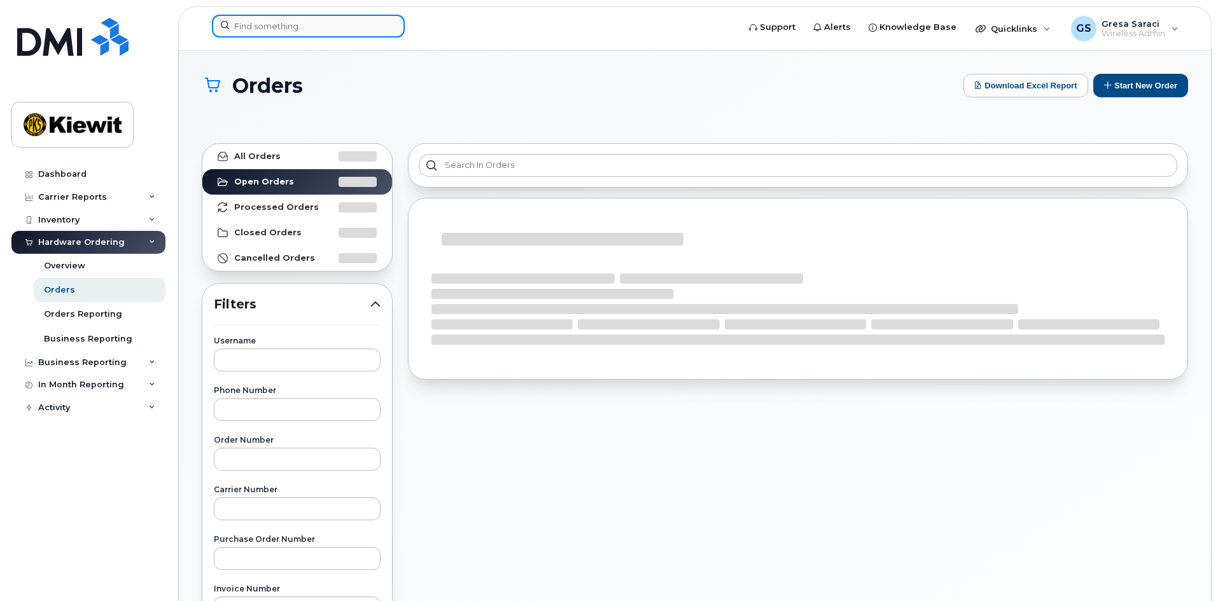
click at [289, 22] on input at bounding box center [308, 26] width 193 height 23
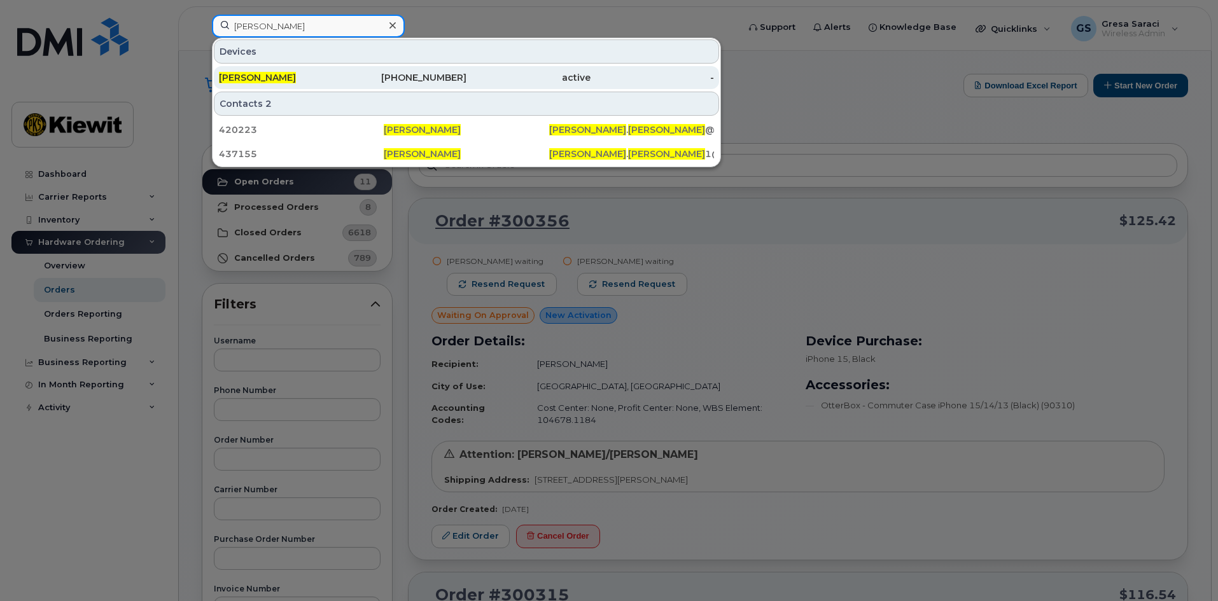
type input "[PERSON_NAME]"
click at [348, 78] on div "[PHONE_NUMBER]" at bounding box center [405, 77] width 124 height 13
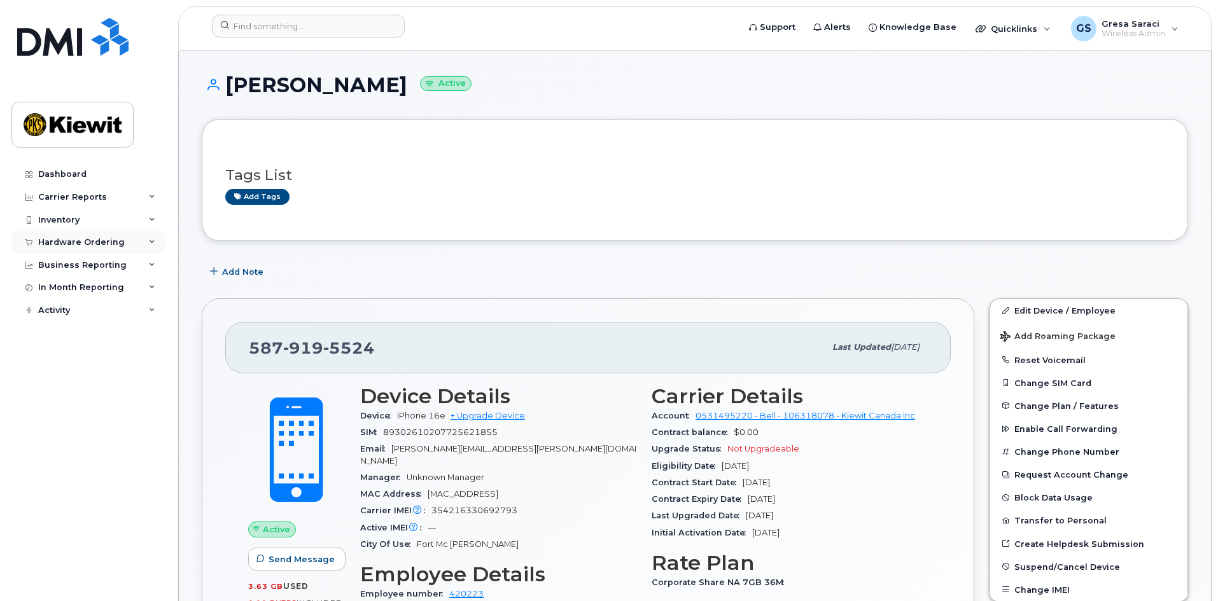
click at [116, 250] on div "Hardware Ordering" at bounding box center [88, 242] width 154 height 23
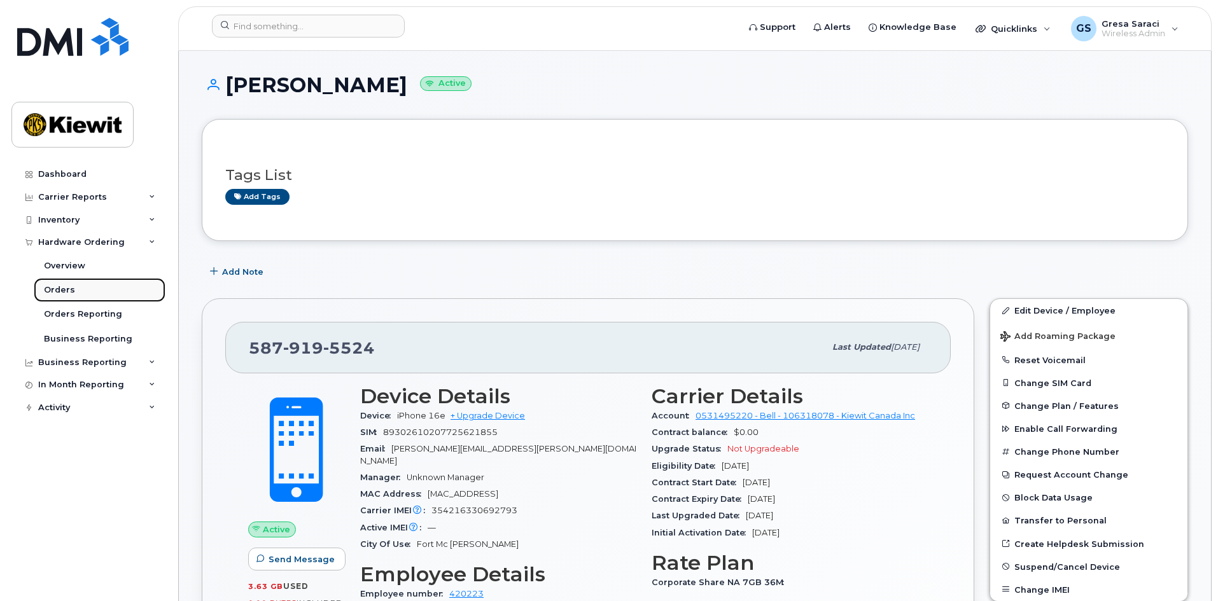
click at [81, 289] on link "Orders" at bounding box center [100, 290] width 132 height 24
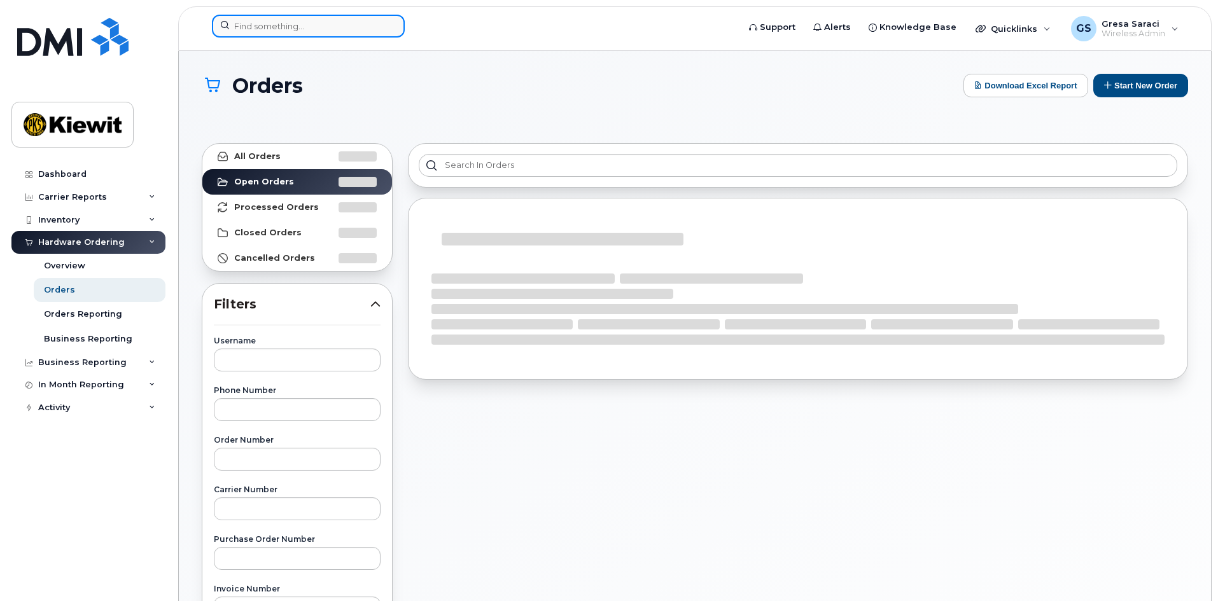
click at [251, 29] on input at bounding box center [308, 26] width 193 height 23
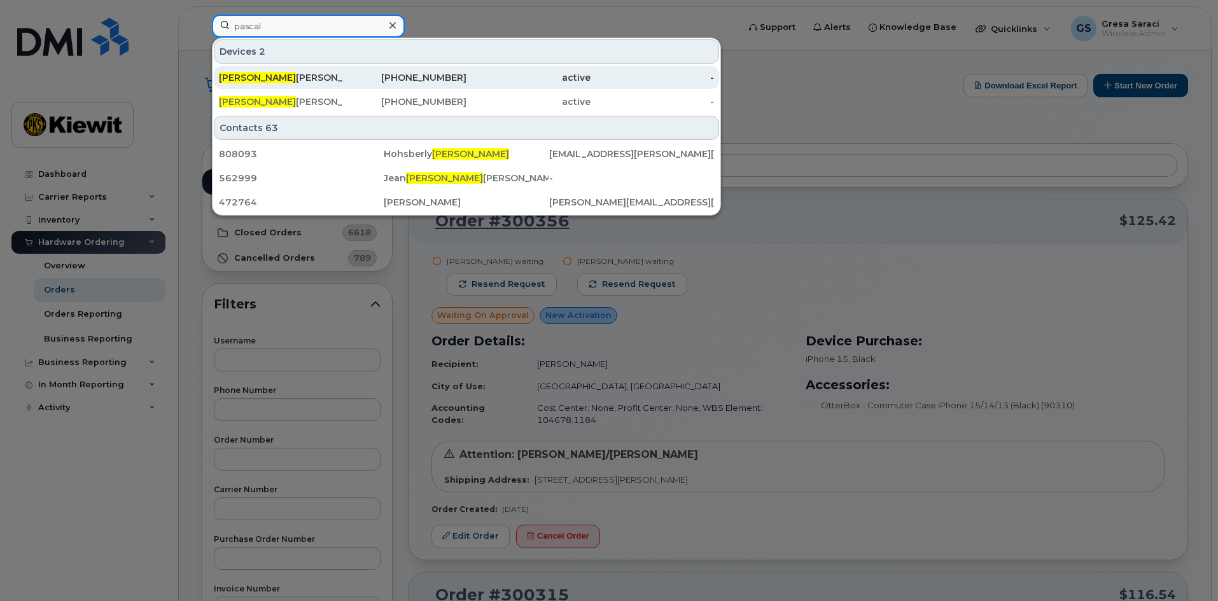
type input "pascal"
click at [676, 77] on div "-" at bounding box center [652, 77] width 124 height 13
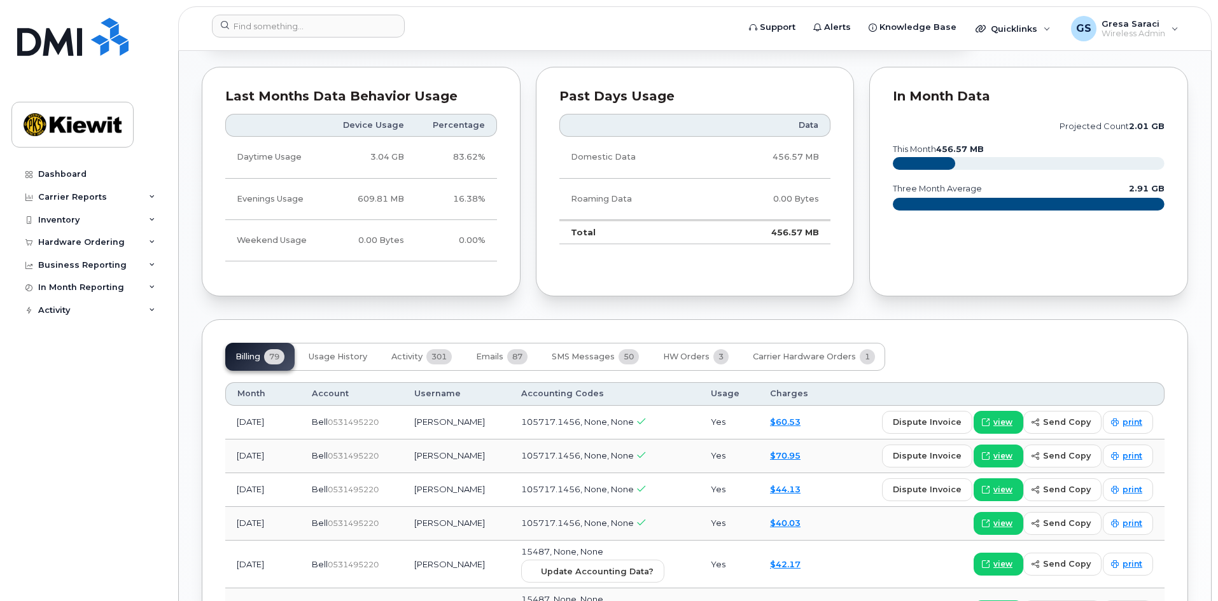
scroll to position [954, 0]
click at [796, 351] on span "Carrier Hardware Orders" at bounding box center [804, 356] width 103 height 10
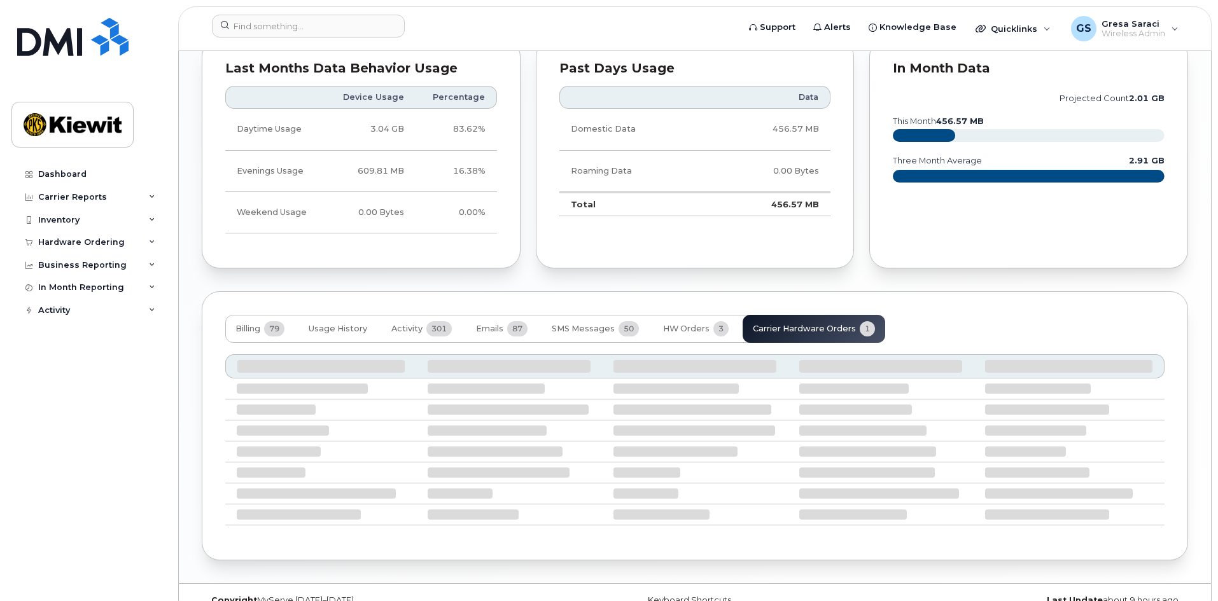
scroll to position [867, 0]
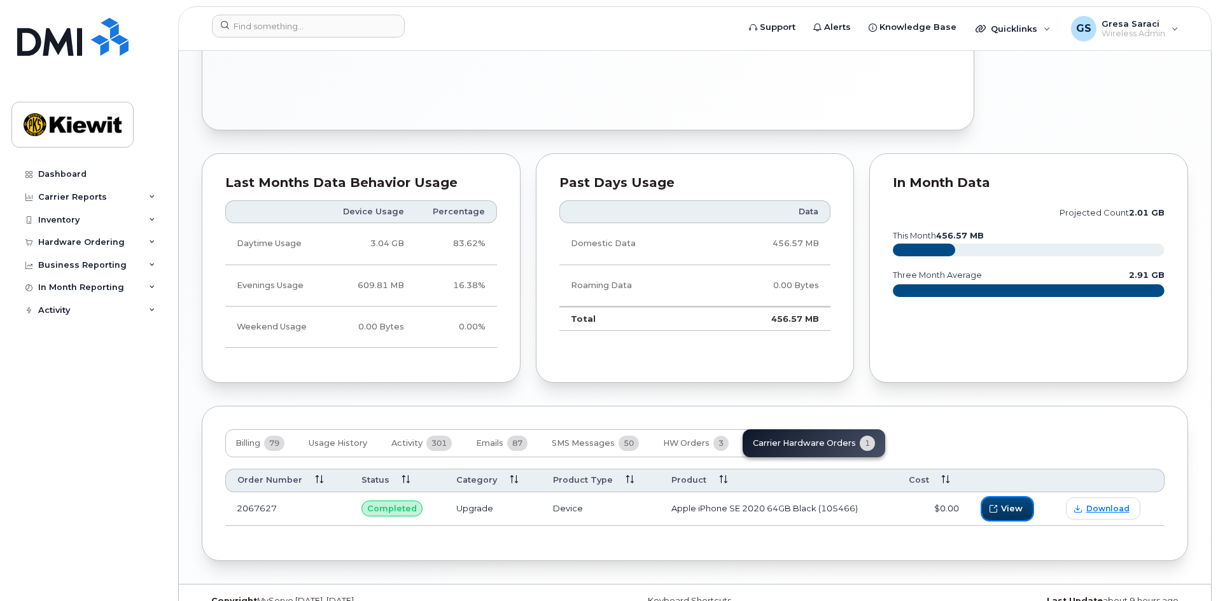
click at [1013, 503] on span "View" at bounding box center [1012, 509] width 22 height 12
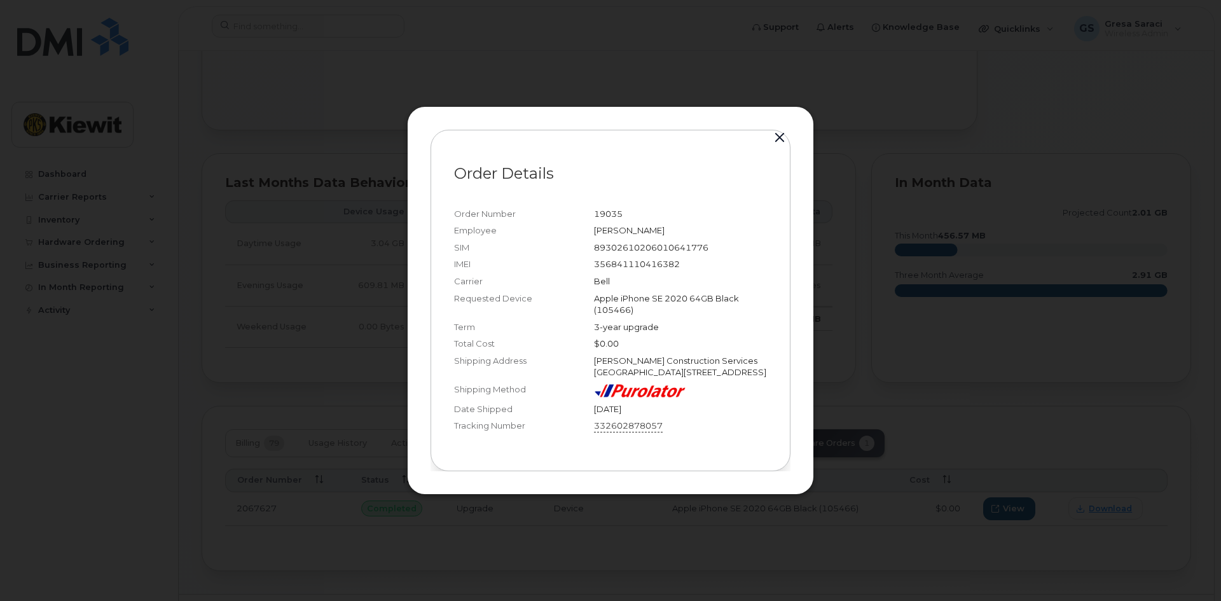
click at [627, 433] on link "332602878057" at bounding box center [628, 426] width 69 height 13
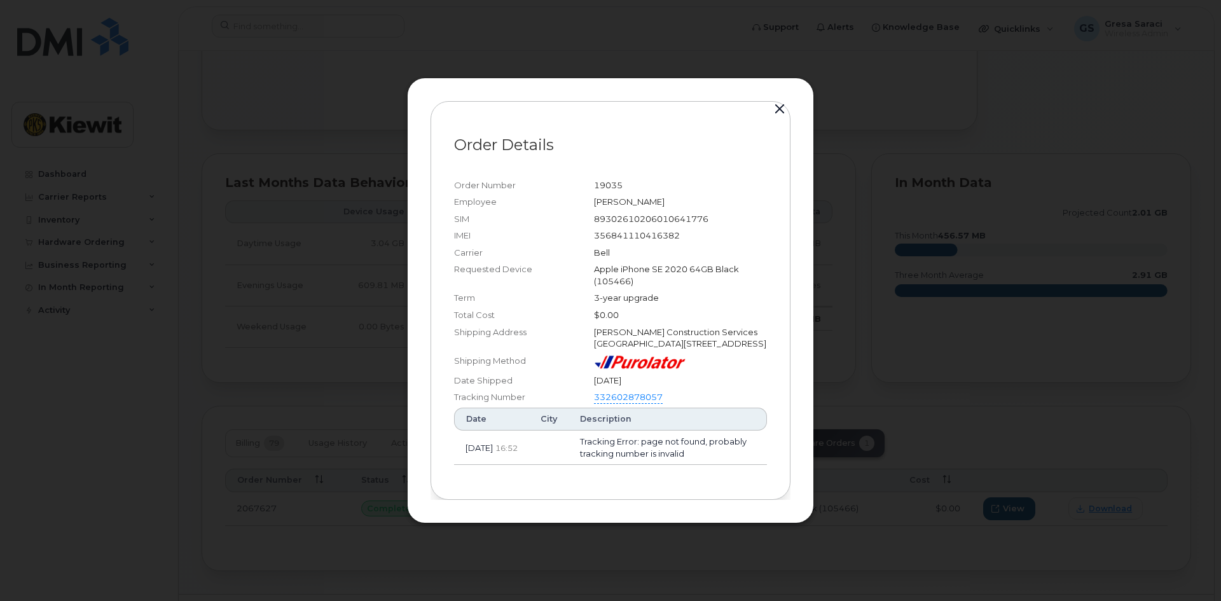
drag, startPoint x: 627, startPoint y: 403, endPoint x: 628, endPoint y: 427, distance: 24.8
drag, startPoint x: 628, startPoint y: 427, endPoint x: 514, endPoint y: 271, distance: 193.5
click at [514, 271] on div "Requested Device" at bounding box center [524, 275] width 140 height 24
drag, startPoint x: 596, startPoint y: 405, endPoint x: 662, endPoint y: 406, distance: 66.2
click at [662, 404] on link "332602878057" at bounding box center [628, 397] width 69 height 13
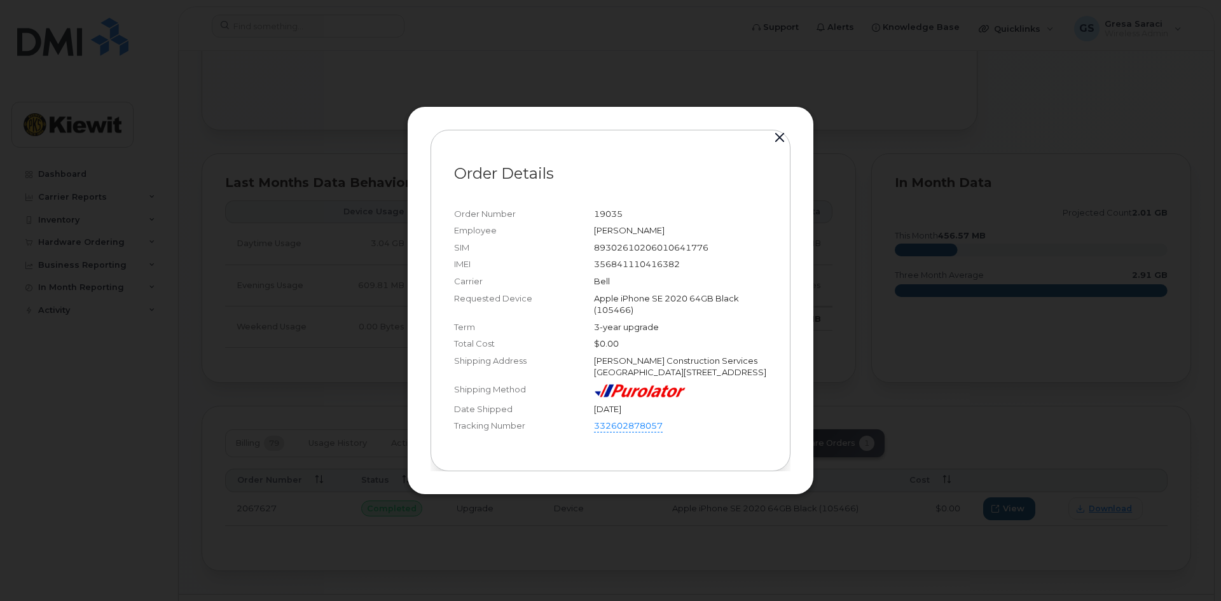
click at [615, 414] on div "November 24, 2020" at bounding box center [680, 409] width 173 height 12
click at [782, 129] on button "button" at bounding box center [779, 138] width 19 height 18
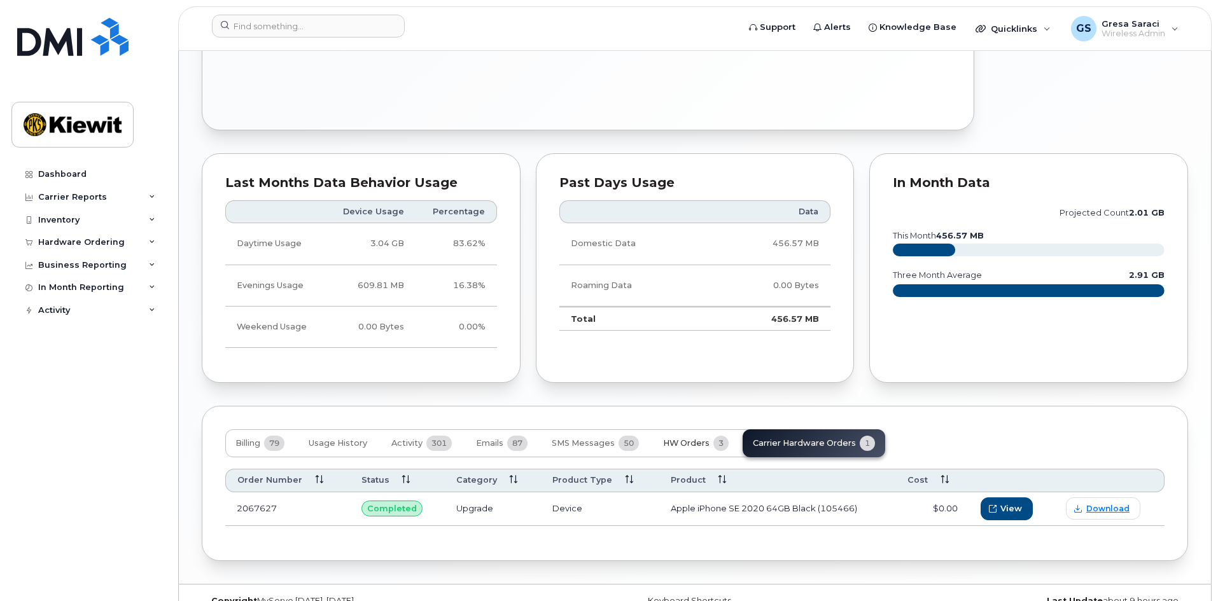
click at [687, 438] on span "HW Orders" at bounding box center [686, 443] width 46 height 10
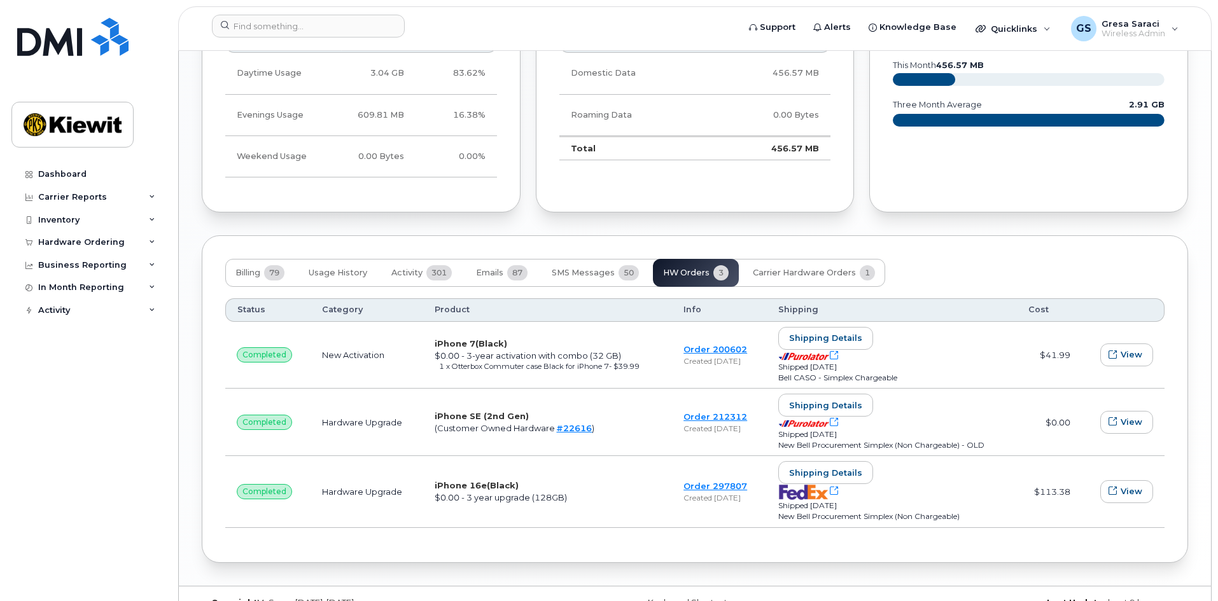
scroll to position [1039, 0]
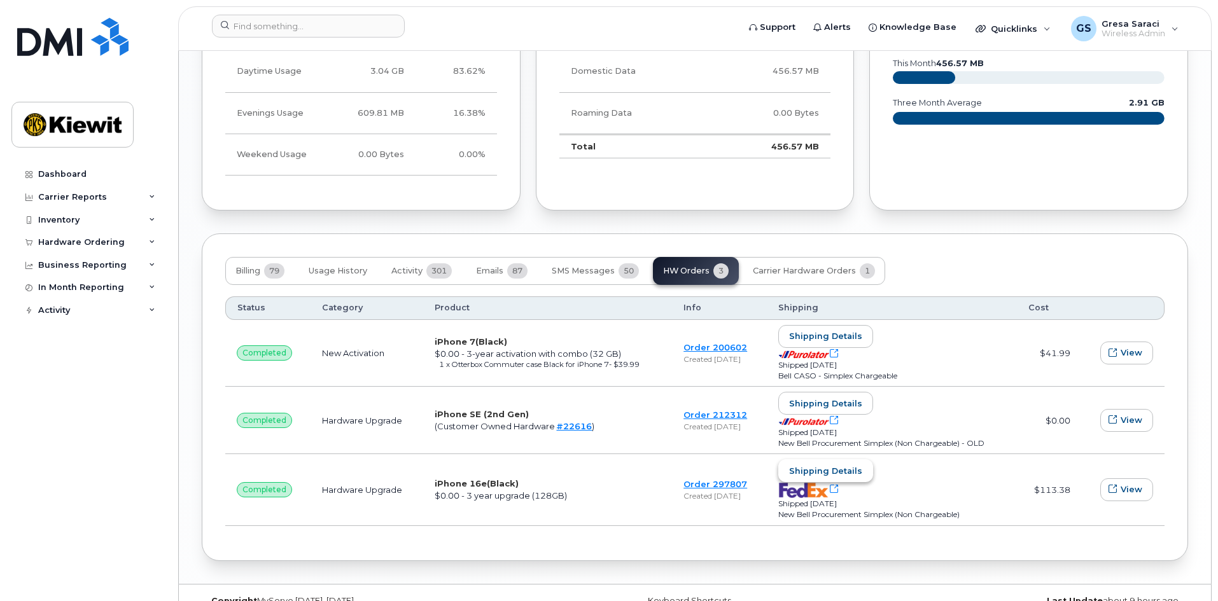
click at [824, 465] on span "Shipping details" at bounding box center [825, 471] width 73 height 12
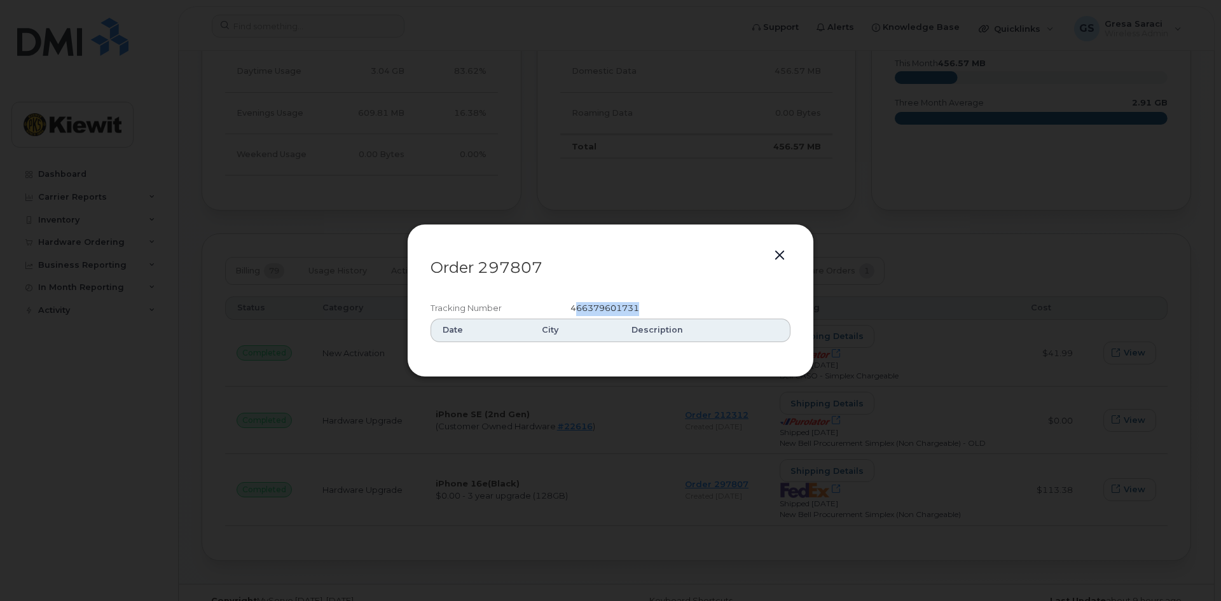
drag, startPoint x: 574, startPoint y: 311, endPoint x: 688, endPoint y: 319, distance: 114.1
click at [695, 319] on div "Tracking Number 466379601731 Date City Description" at bounding box center [611, 321] width 360 height 42
click at [583, 300] on div "Tracking Number 466379601731" at bounding box center [611, 309] width 360 height 19
click at [778, 256] on button "button" at bounding box center [779, 256] width 19 height 18
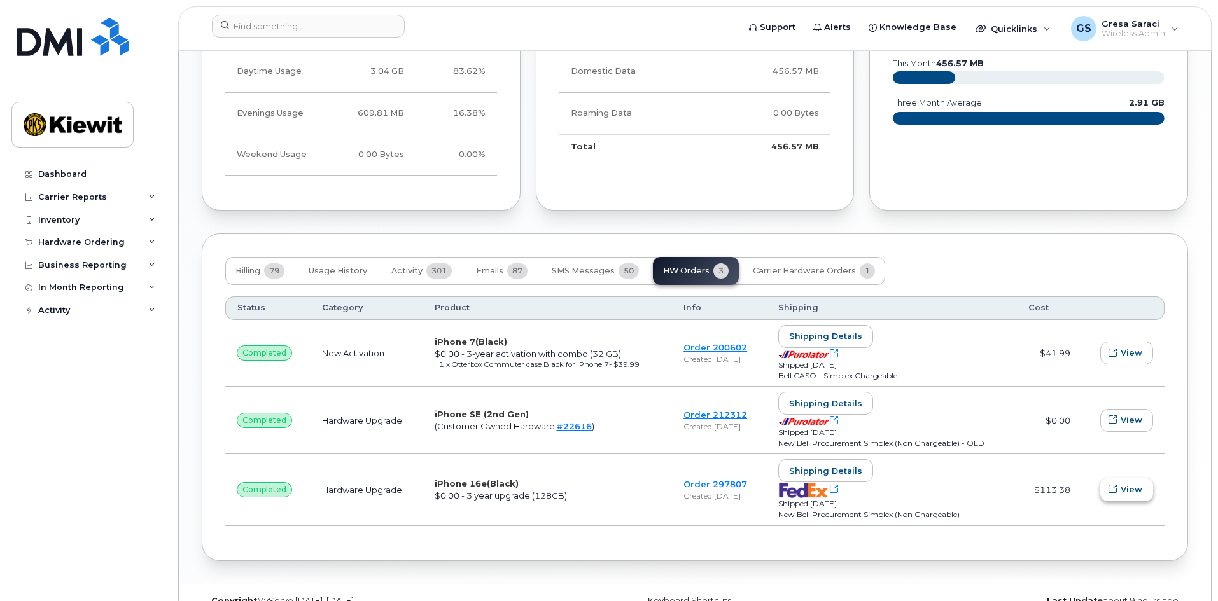
click at [1128, 483] on span "View" at bounding box center [1131, 489] width 22 height 12
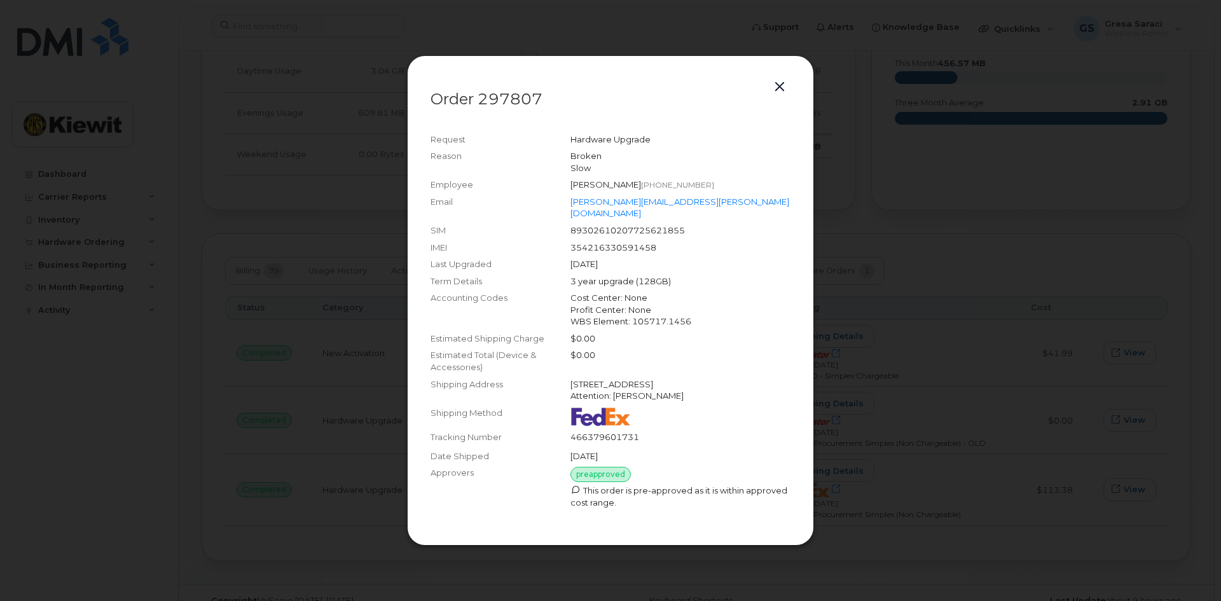
click at [591, 475] on div "preapproved" at bounding box center [601, 474] width 60 height 15
click at [593, 454] on div "Aug 21, 2025" at bounding box center [681, 456] width 220 height 12
click at [570, 436] on div "Tracking Number" at bounding box center [501, 438] width 140 height 14
drag, startPoint x: 571, startPoint y: 437, endPoint x: 649, endPoint y: 437, distance: 77.6
click at [649, 437] on div "466379601731" at bounding box center [681, 438] width 220 height 14
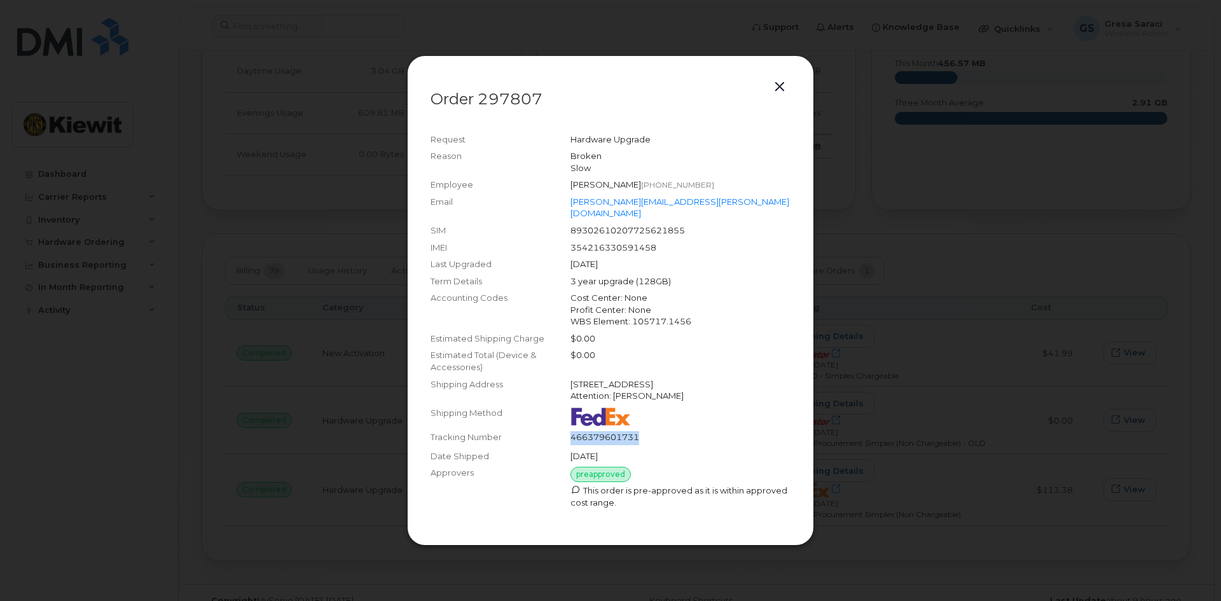
copy div "466379601731"
click at [781, 81] on button "button" at bounding box center [779, 87] width 19 height 18
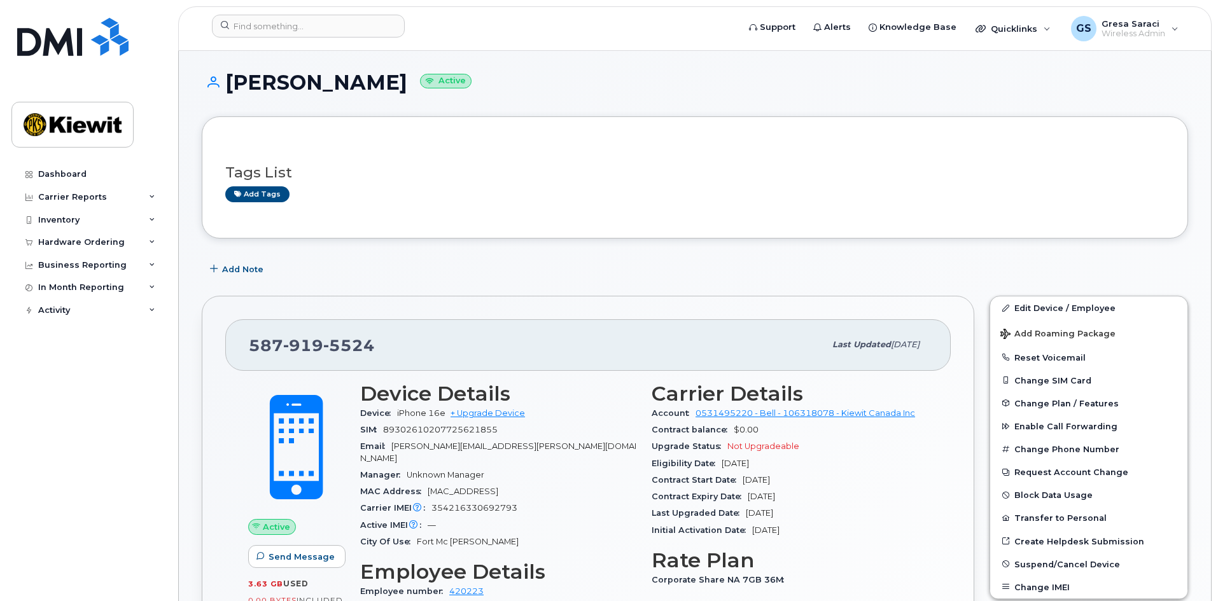
scroll to position [0, 0]
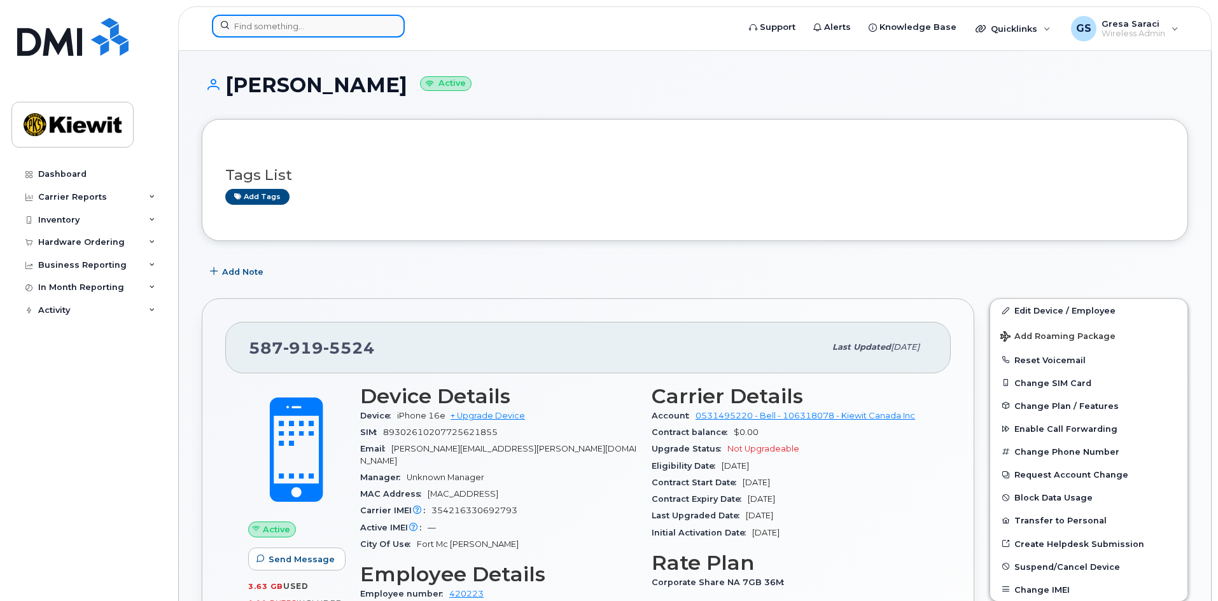
click at [289, 31] on input at bounding box center [308, 26] width 193 height 23
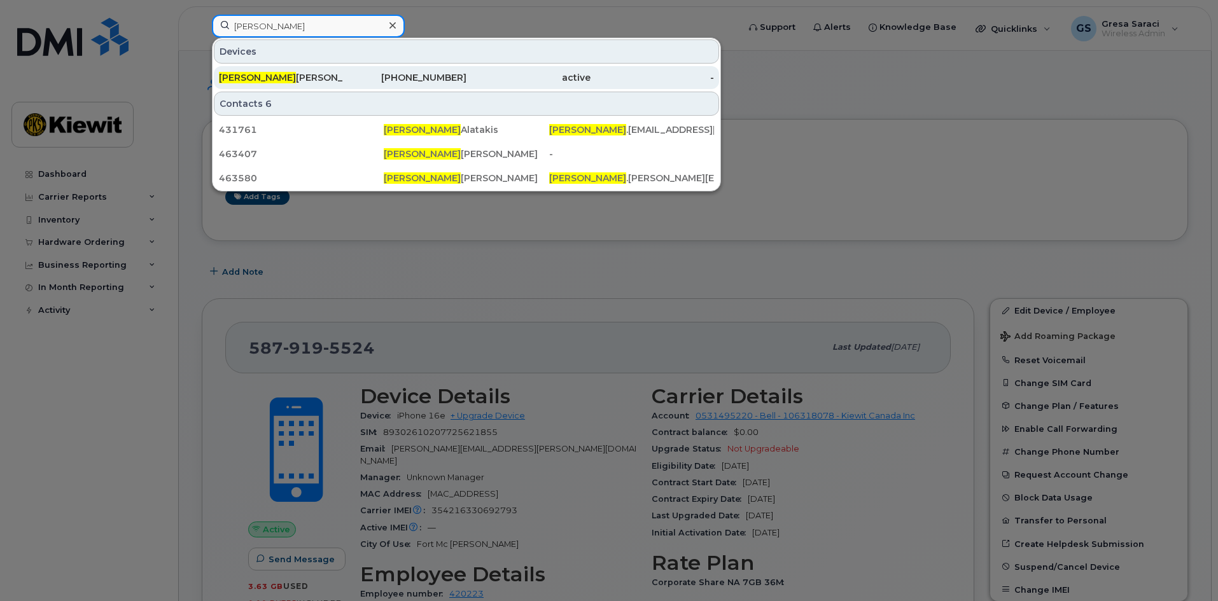
type input "dimitrios"
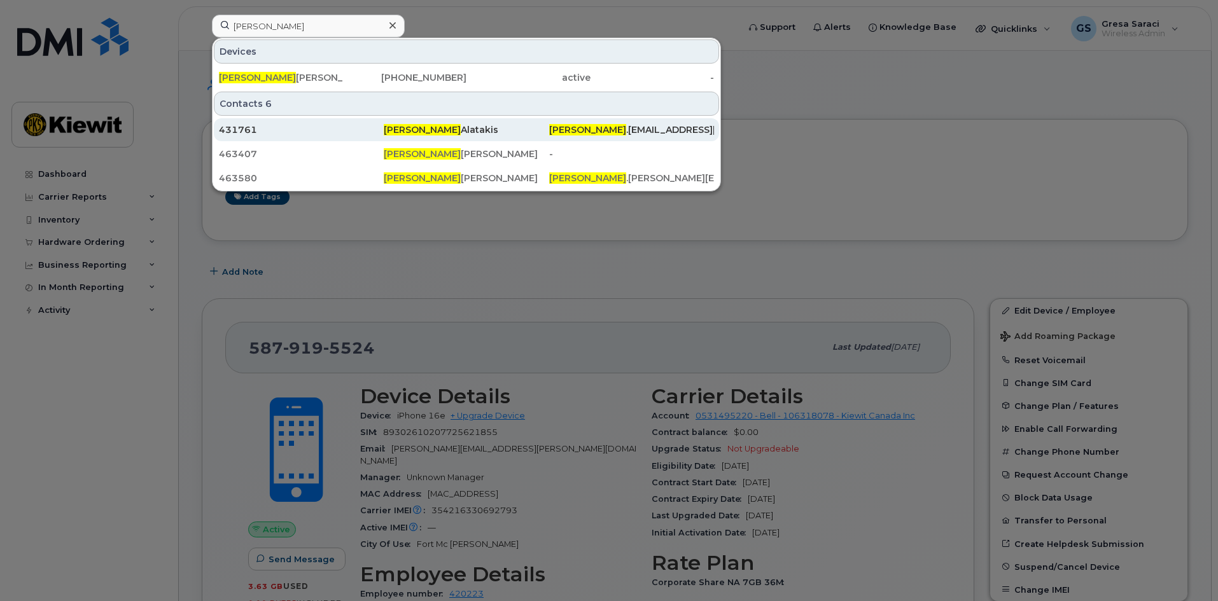
drag, startPoint x: 404, startPoint y: 72, endPoint x: 352, endPoint y: 137, distance: 82.9
click at [404, 72] on div "778-229-6531" at bounding box center [405, 77] width 124 height 13
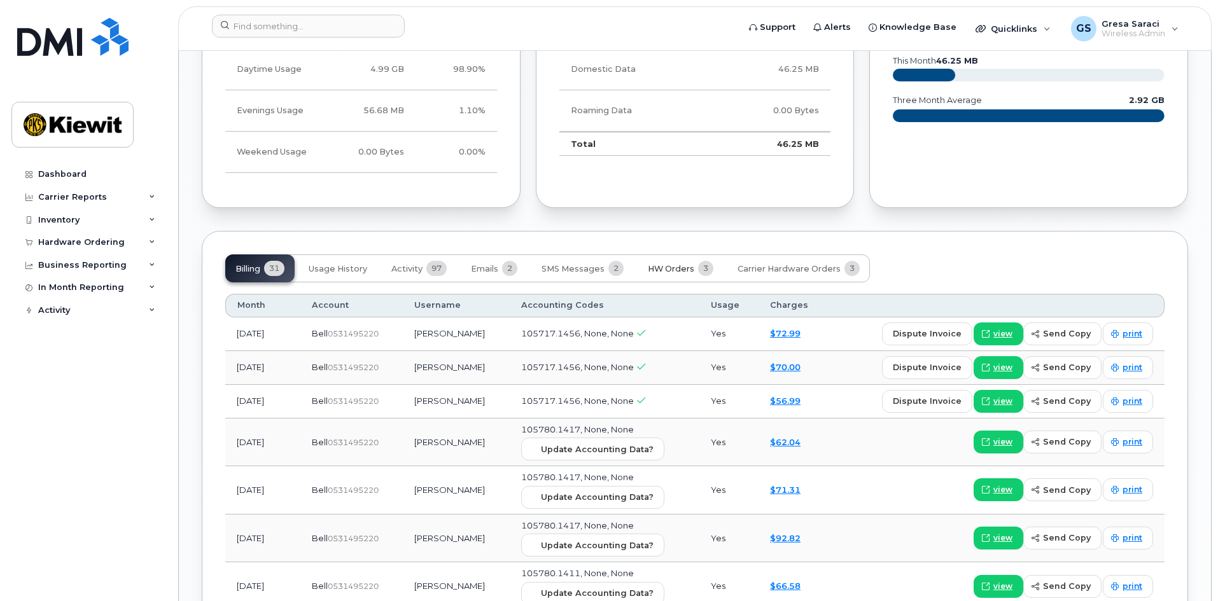
click at [675, 268] on span "HW Orders" at bounding box center [671, 269] width 46 height 10
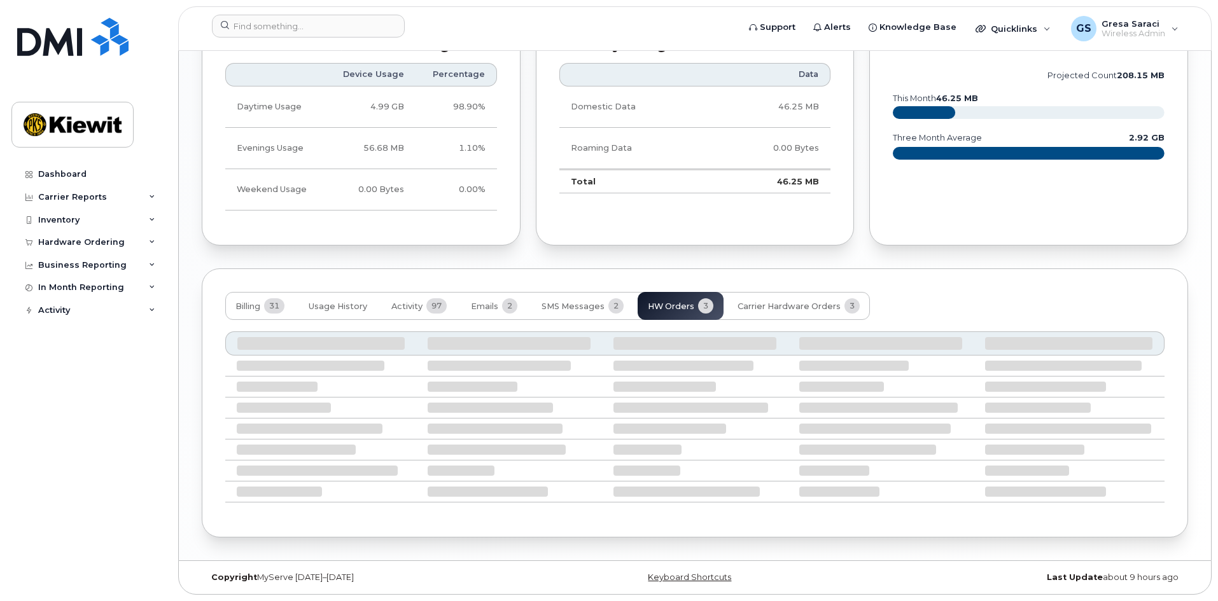
scroll to position [1162, 0]
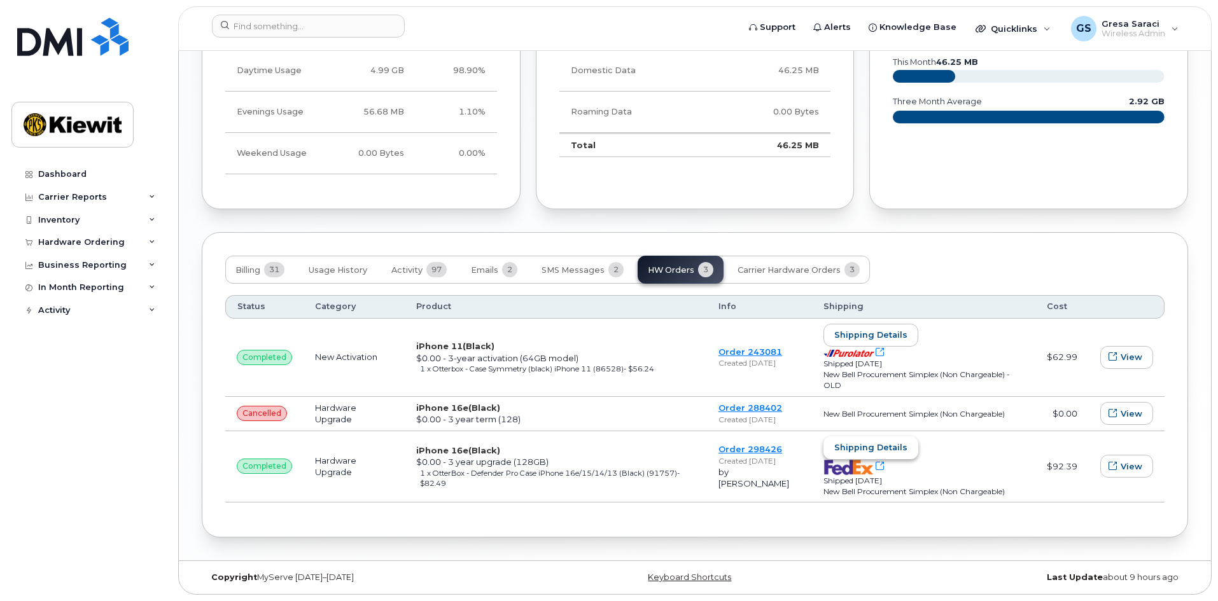
click at [879, 449] on span "Shipping details" at bounding box center [870, 447] width 73 height 12
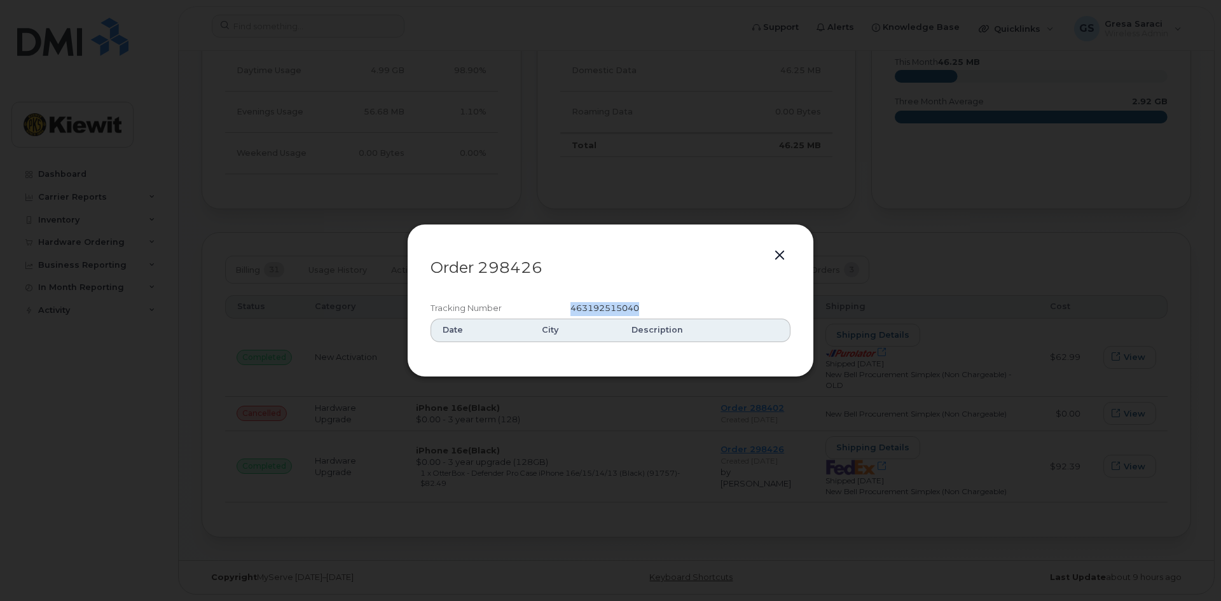
drag, startPoint x: 572, startPoint y: 307, endPoint x: 644, endPoint y: 307, distance: 71.9
click at [644, 307] on div "463192515040" at bounding box center [681, 309] width 220 height 14
copy div "463192515040"
click at [777, 254] on button "button" at bounding box center [779, 256] width 19 height 18
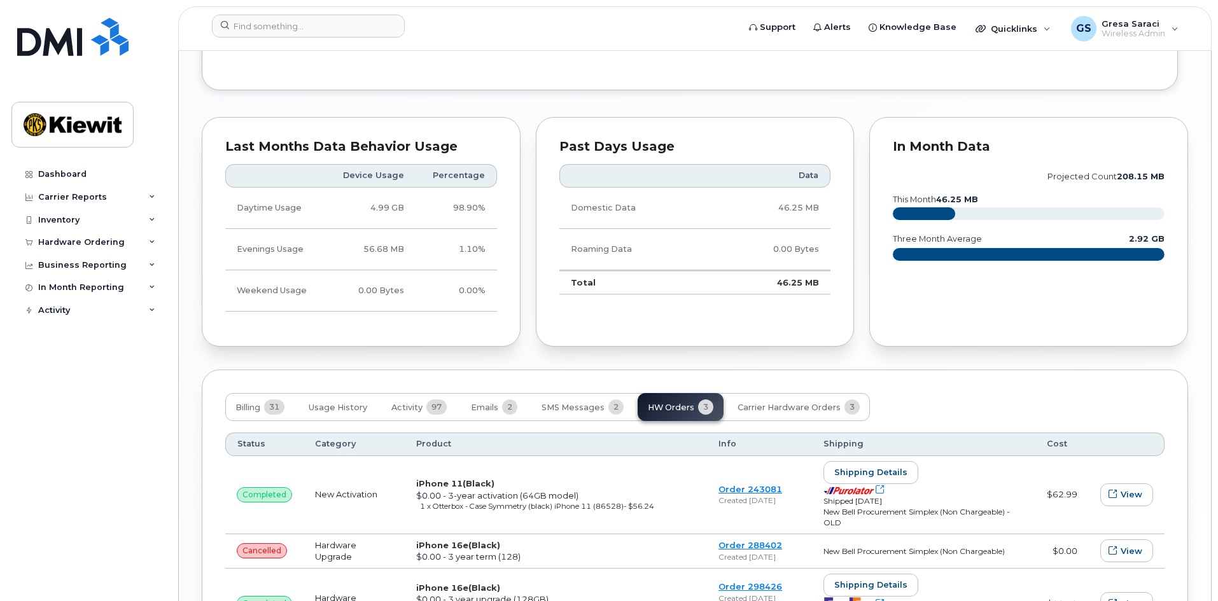
scroll to position [780, 0]
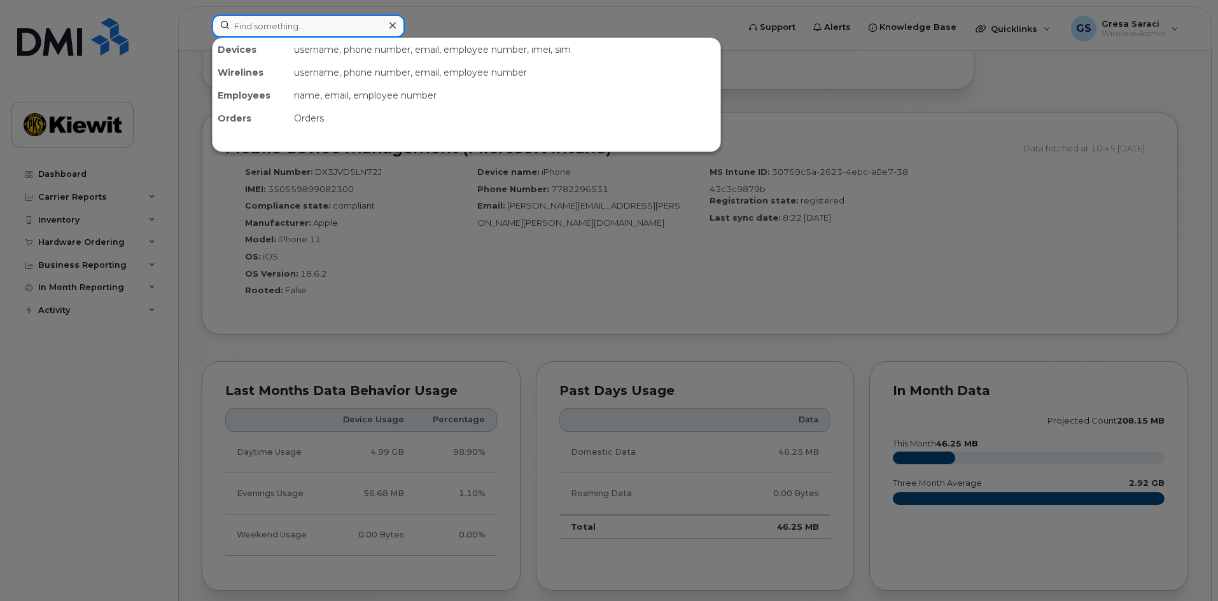
click at [330, 36] on input at bounding box center [308, 26] width 193 height 23
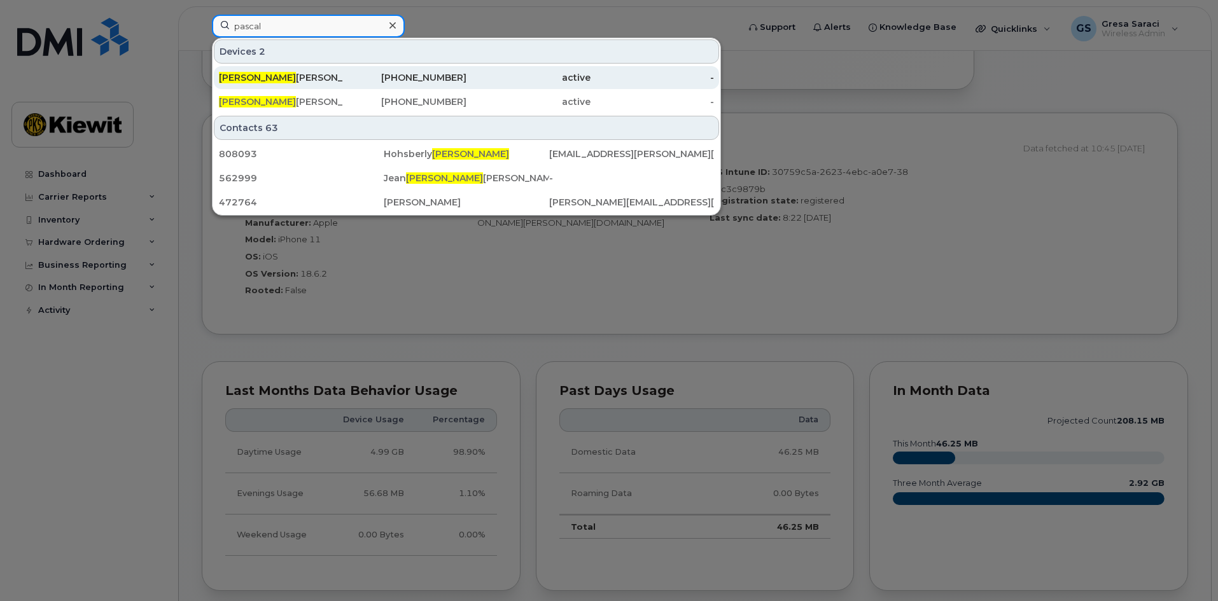
type input "pascal"
click at [484, 83] on div "active" at bounding box center [528, 77] width 124 height 13
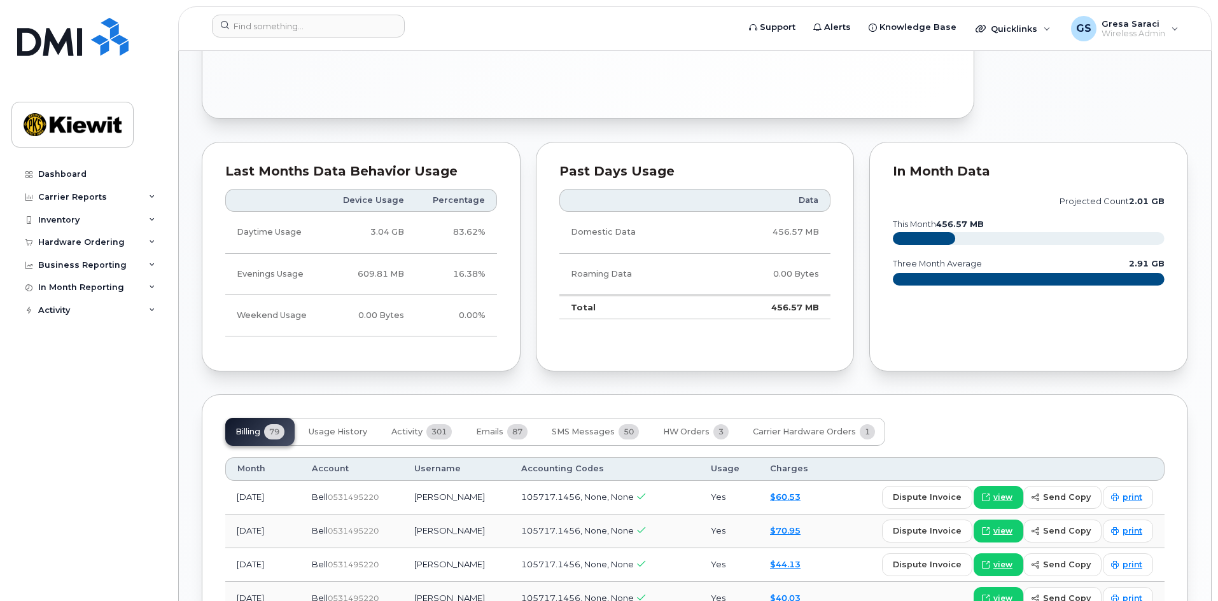
scroll to position [879, 0]
click at [697, 426] on span "HW Orders" at bounding box center [686, 431] width 46 height 10
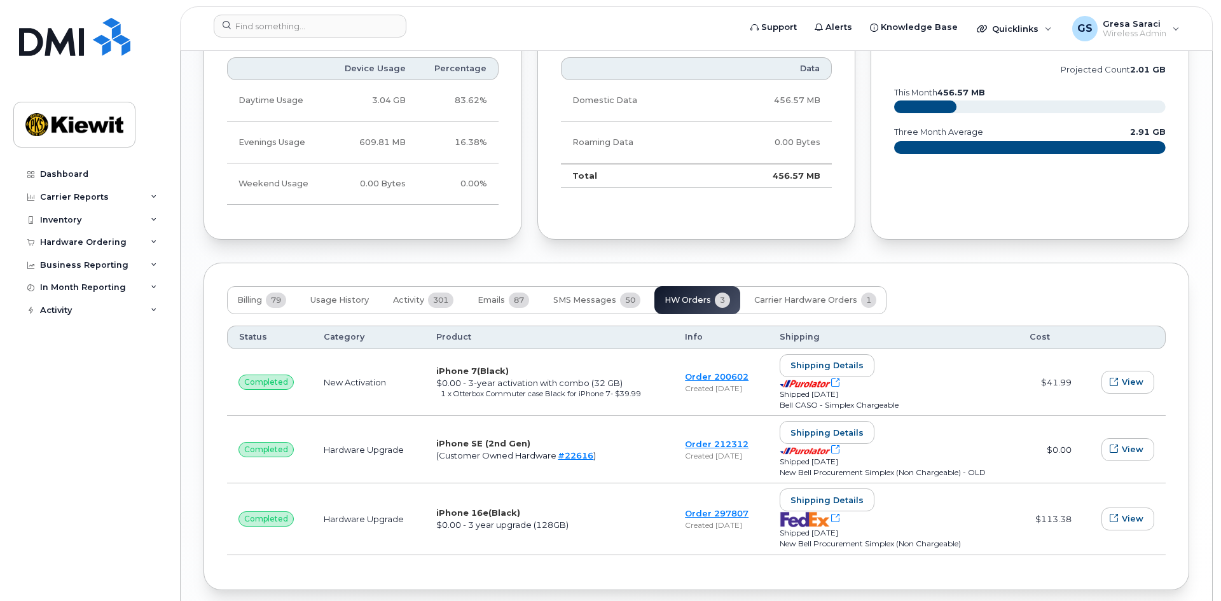
scroll to position [1039, 0]
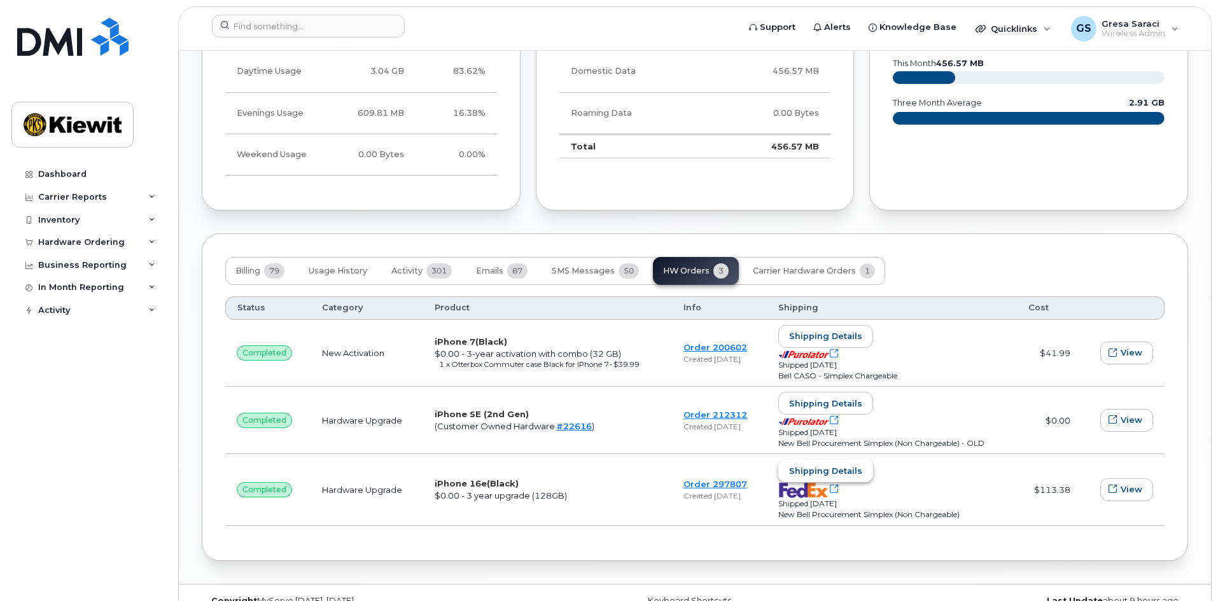
click at [843, 465] on span "Shipping details" at bounding box center [825, 471] width 73 height 12
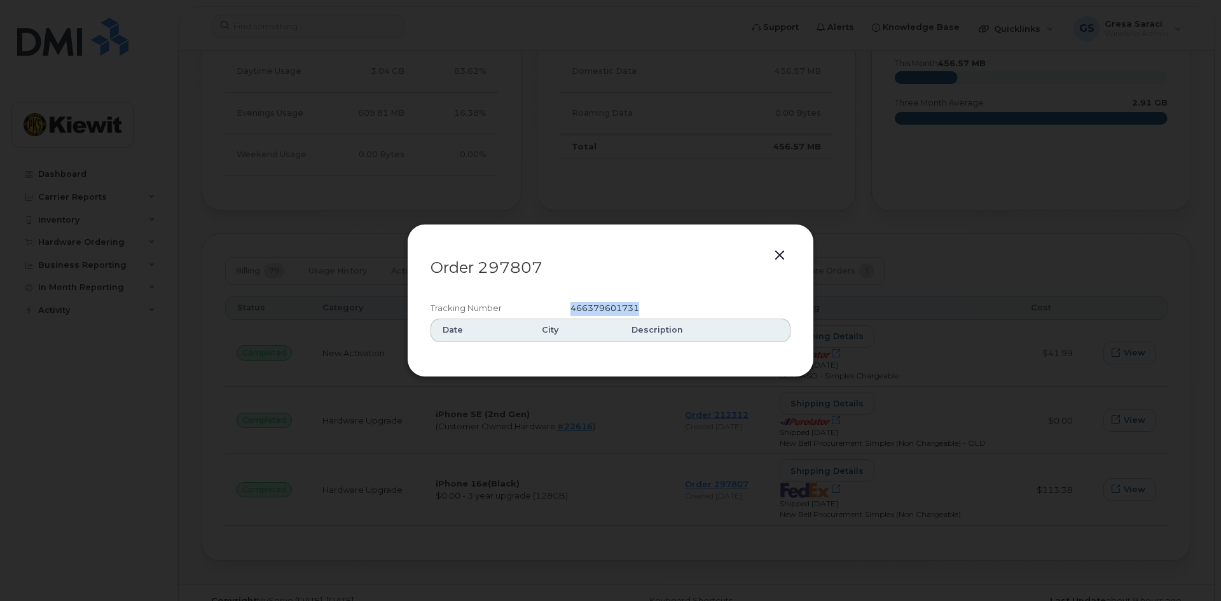
copy div "466379601731"
drag, startPoint x: 571, startPoint y: 310, endPoint x: 648, endPoint y: 309, distance: 77.6
click at [648, 309] on div "466379601731" at bounding box center [681, 309] width 220 height 14
